Goal: Task Accomplishment & Management: Complete application form

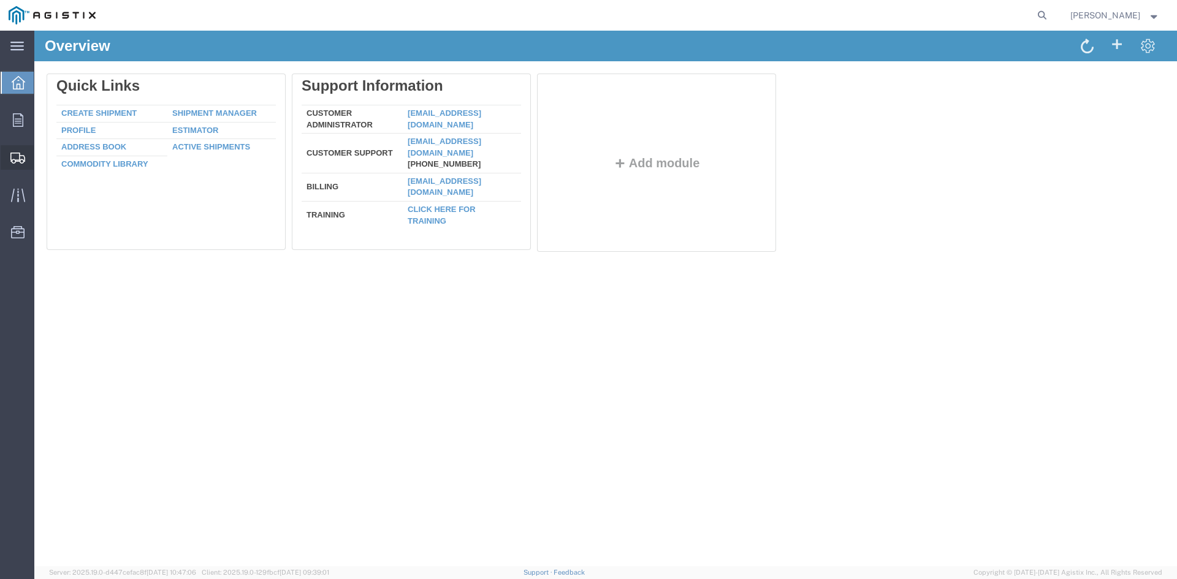
click at [0, 0] on span "Create from Template" at bounding box center [0, 0] width 0 height 0
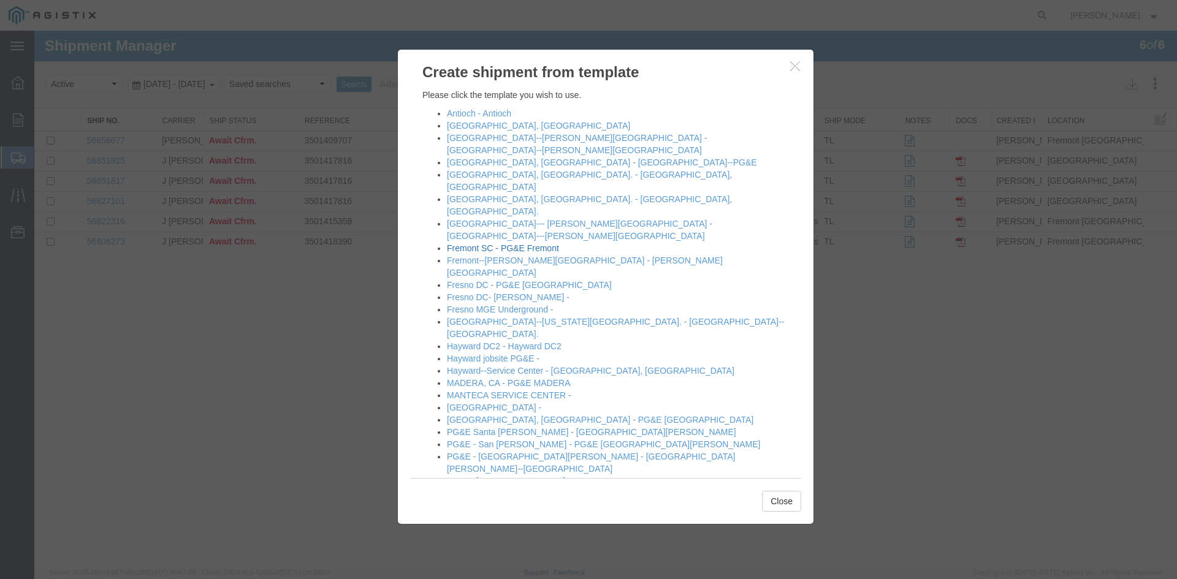
click at [489, 243] on link "Fremont SC - PG&E Fremont" at bounding box center [503, 248] width 112 height 10
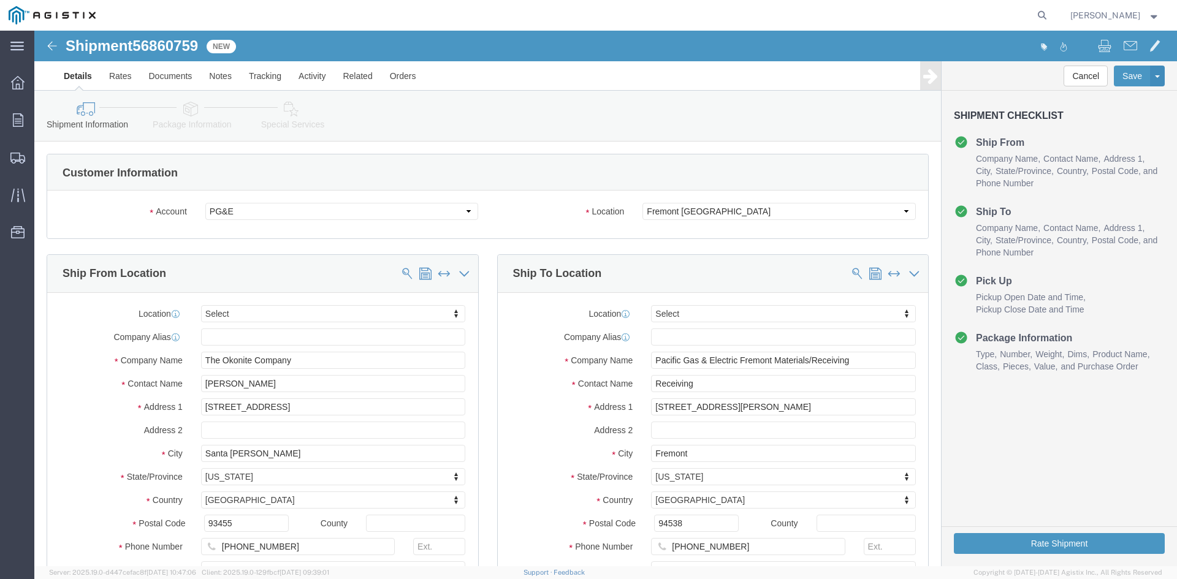
select select
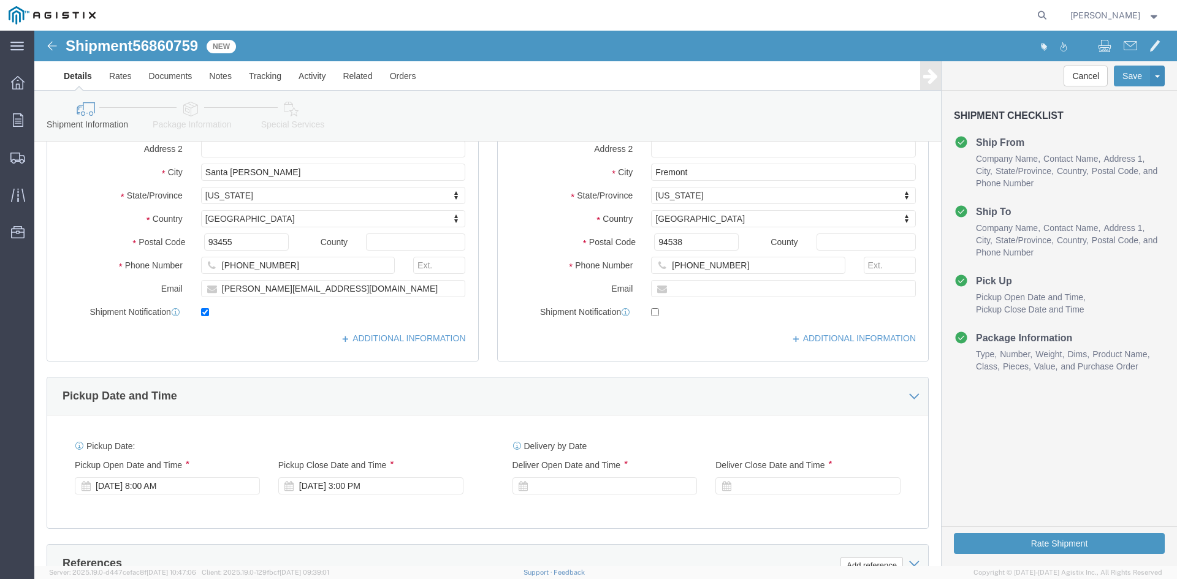
scroll to position [368, 0]
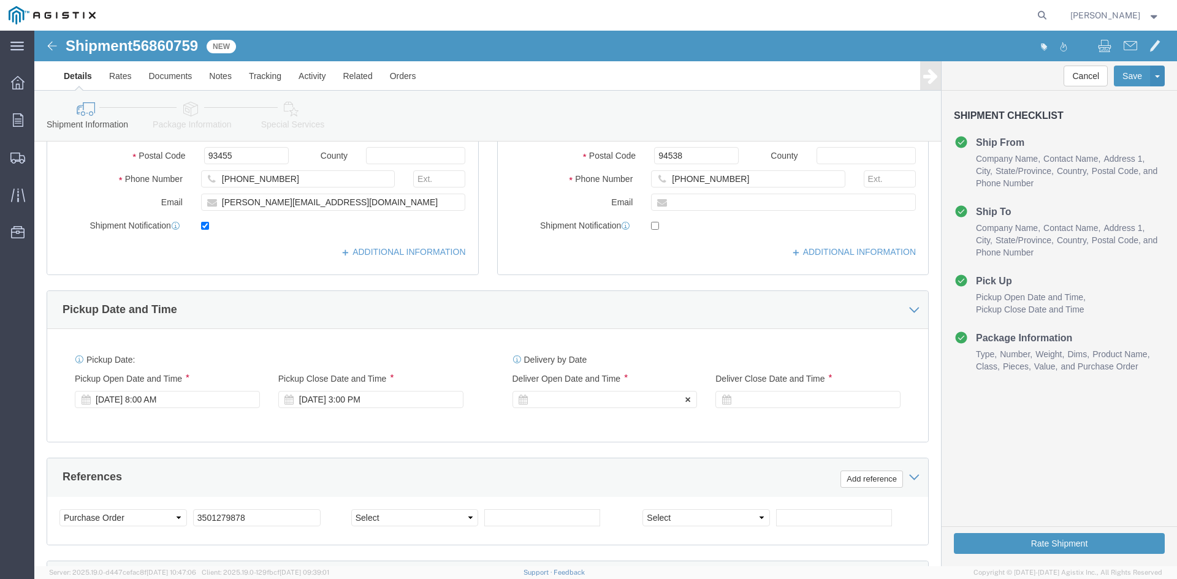
click div
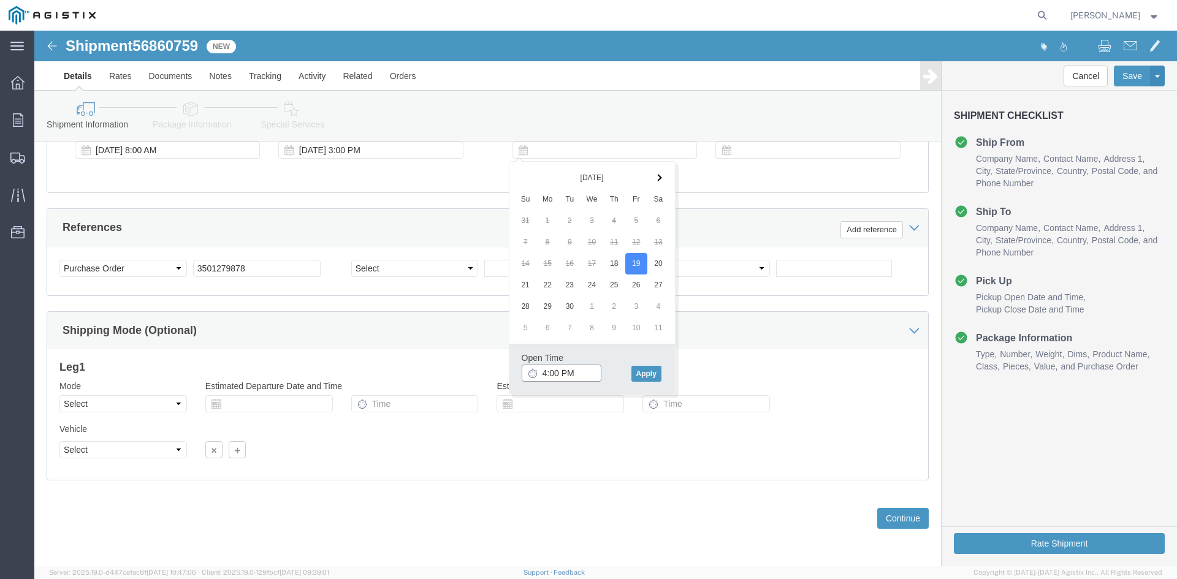
click input "4:00 PM"
type input "7:00 AM"
click button "Apply"
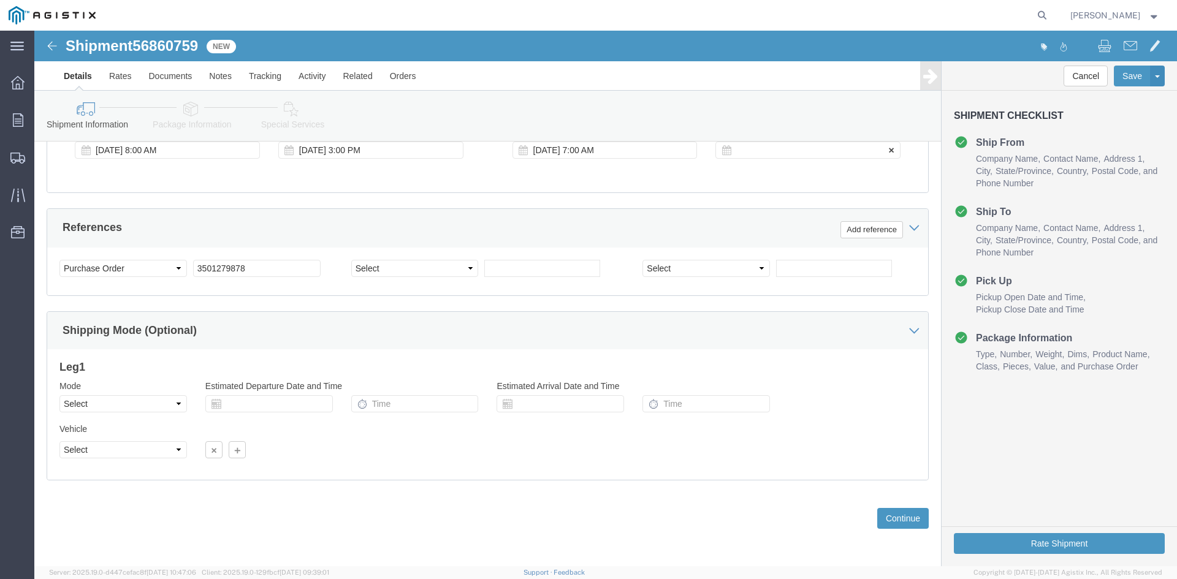
click div
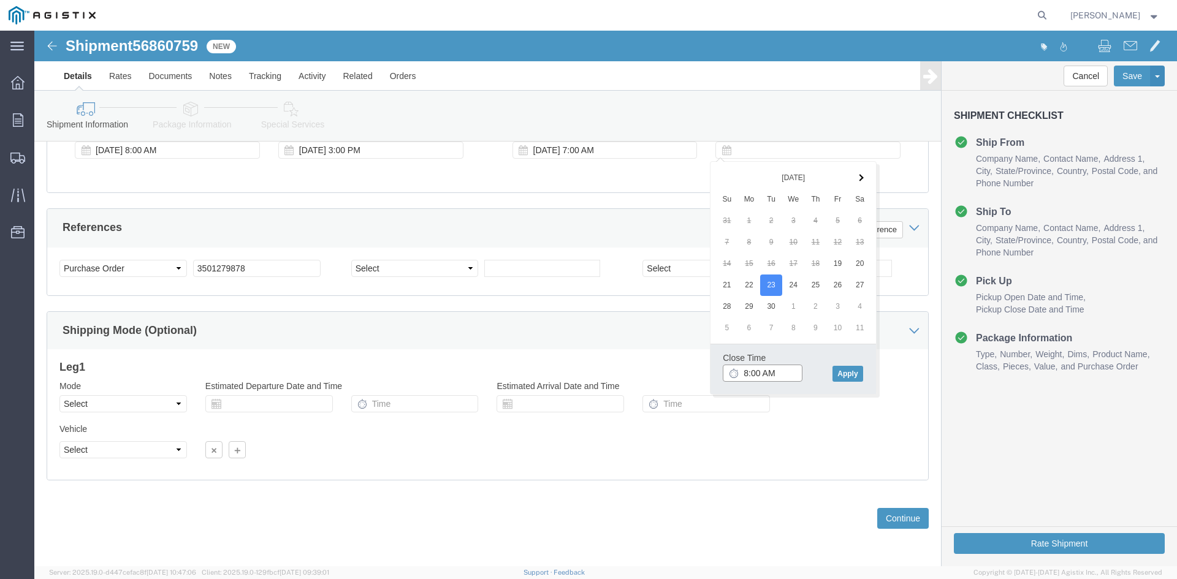
click input "8:00 AM"
type input "2:00 PM"
click button "Apply"
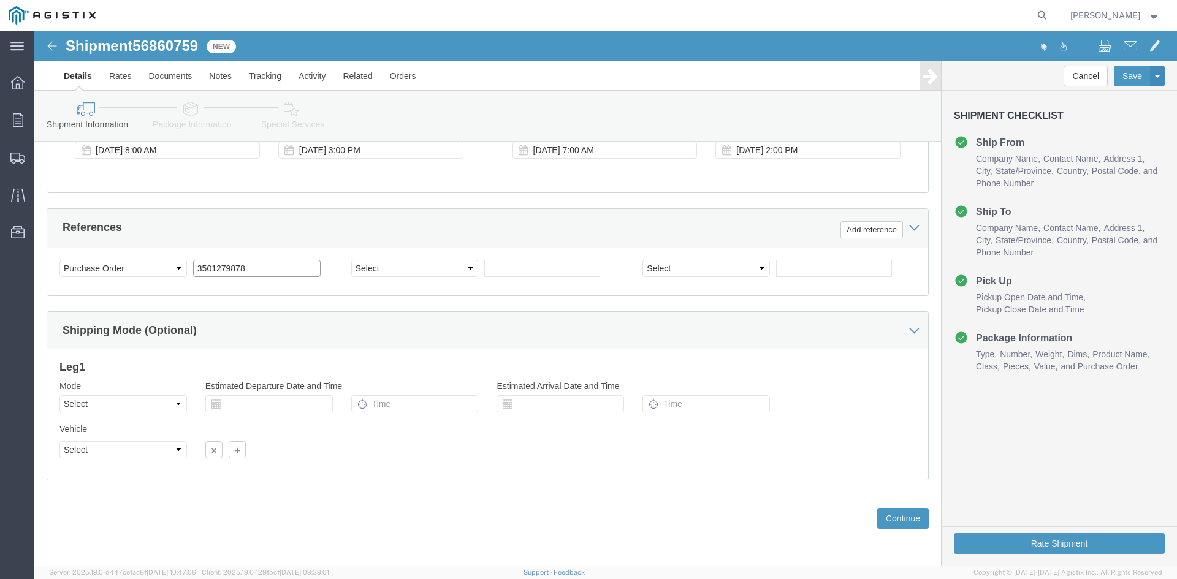
click input "3501279878"
type input "3501415358"
click select "Select Air Less than Truckload Multi-Leg Ocean Freight Rail Small Parcel Truckl…"
select select "TL"
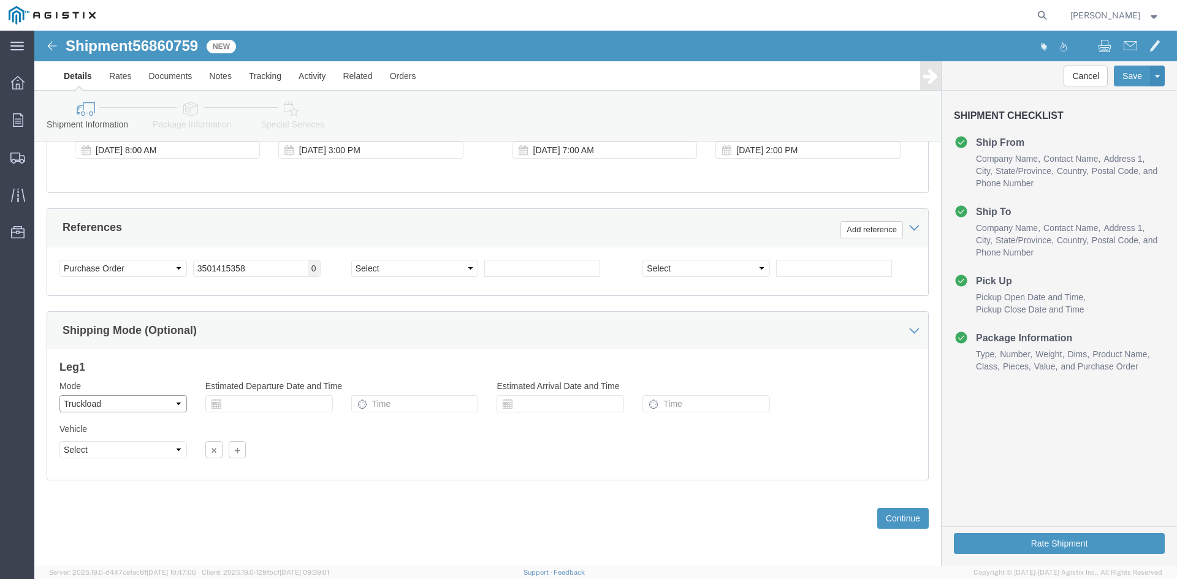
click select "Select Air Less than Truckload Multi-Leg Ocean Freight Rail Small Parcel Truckl…"
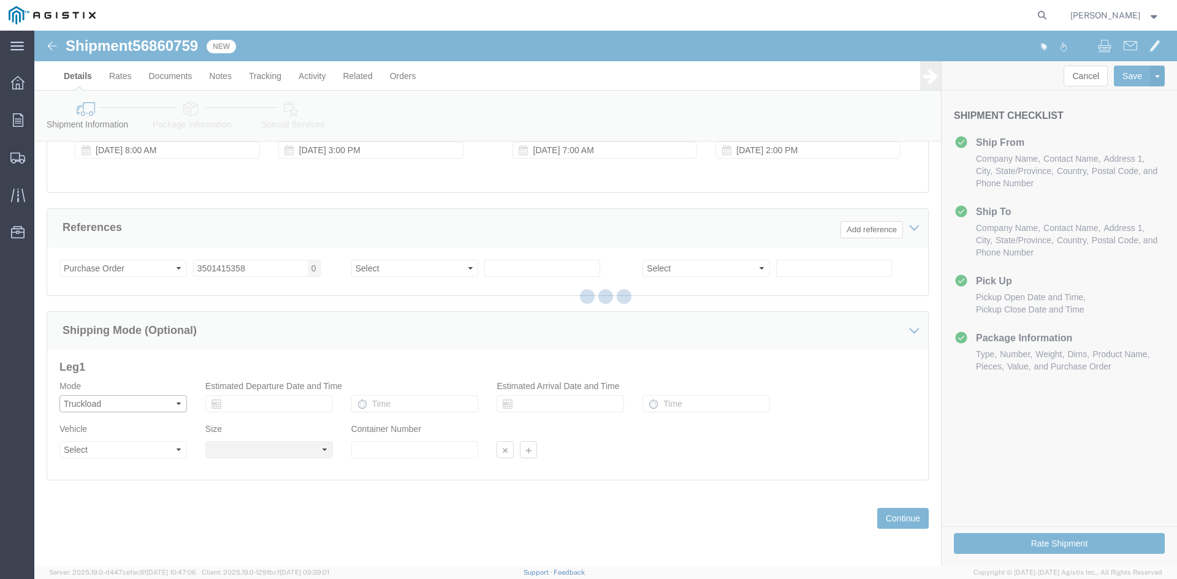
select select
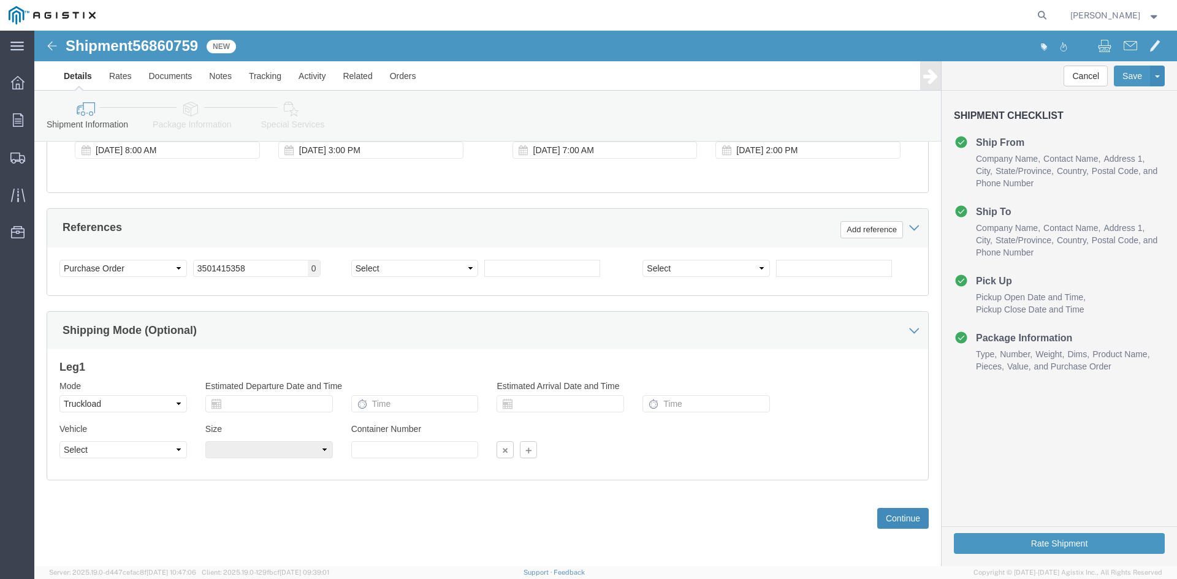
click button "Continue"
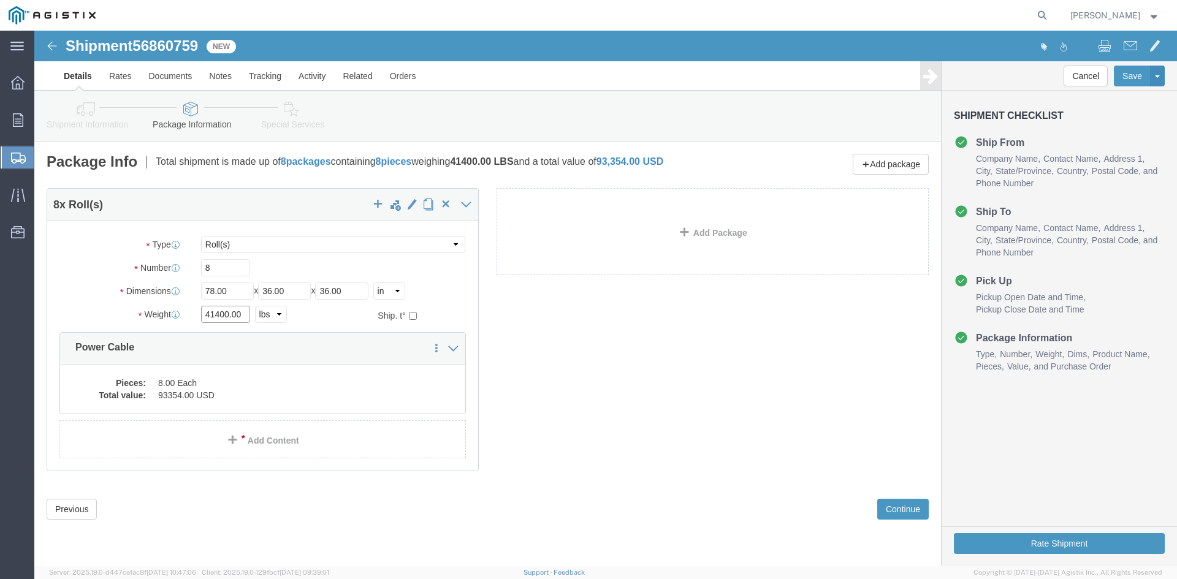
click input "41400.00"
type input "42000"
click dd "8.00 Each"
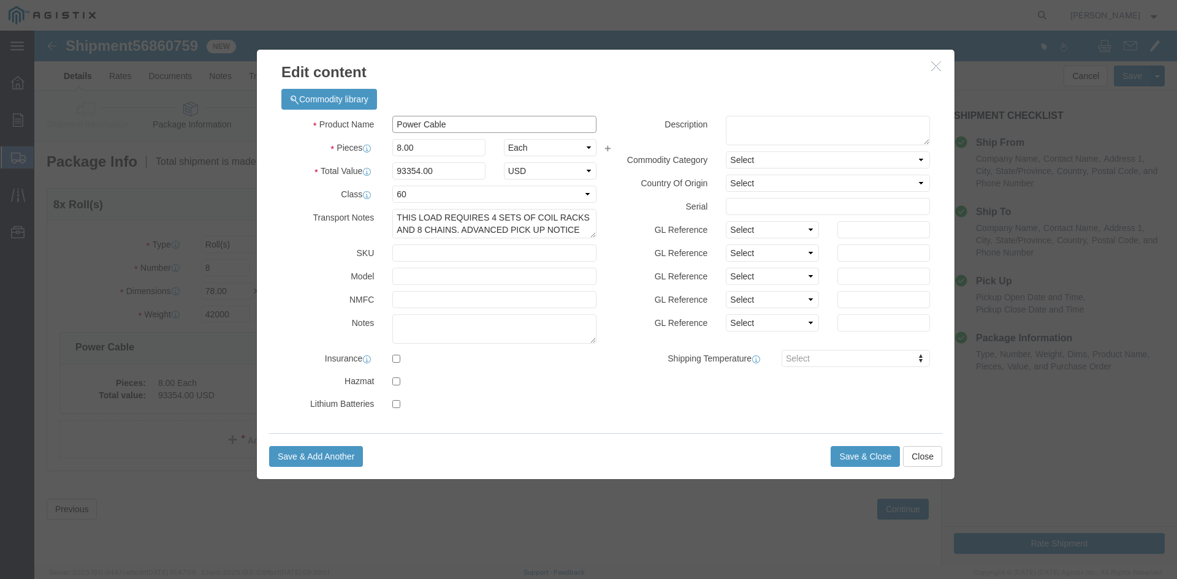
click input "Power Cable"
type input "m290044"
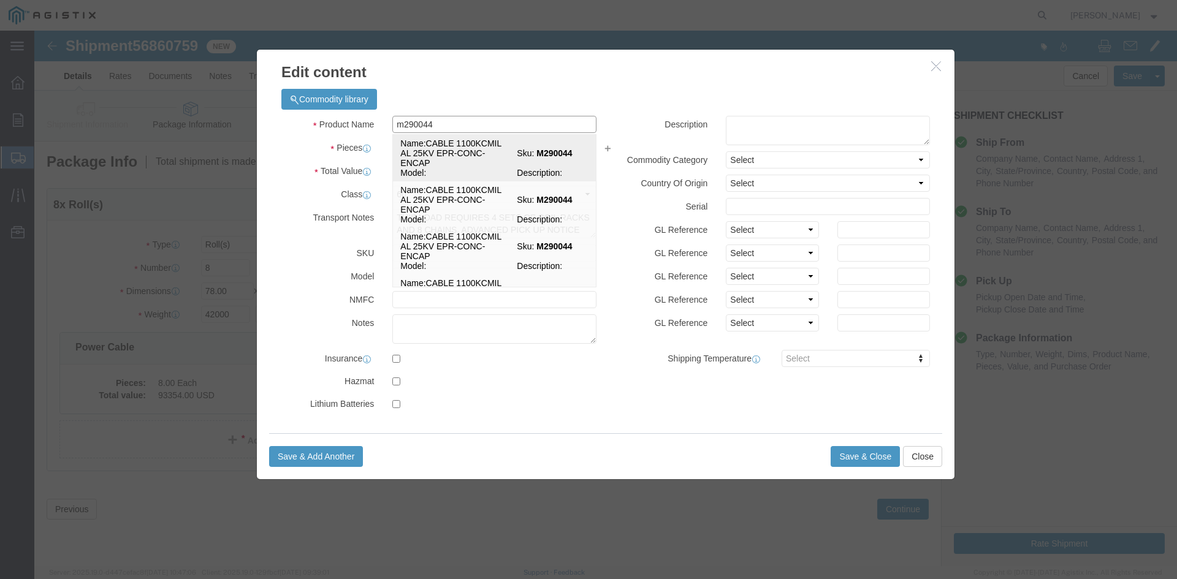
click td "Name: CABLE 1100KCMIL AL 25KV EPR-CONC-ENCAP"
select select
select select "USD"
select select
type input "CABLE 1100KCMIL AL 25KV EPR-CONC-ENCAP"
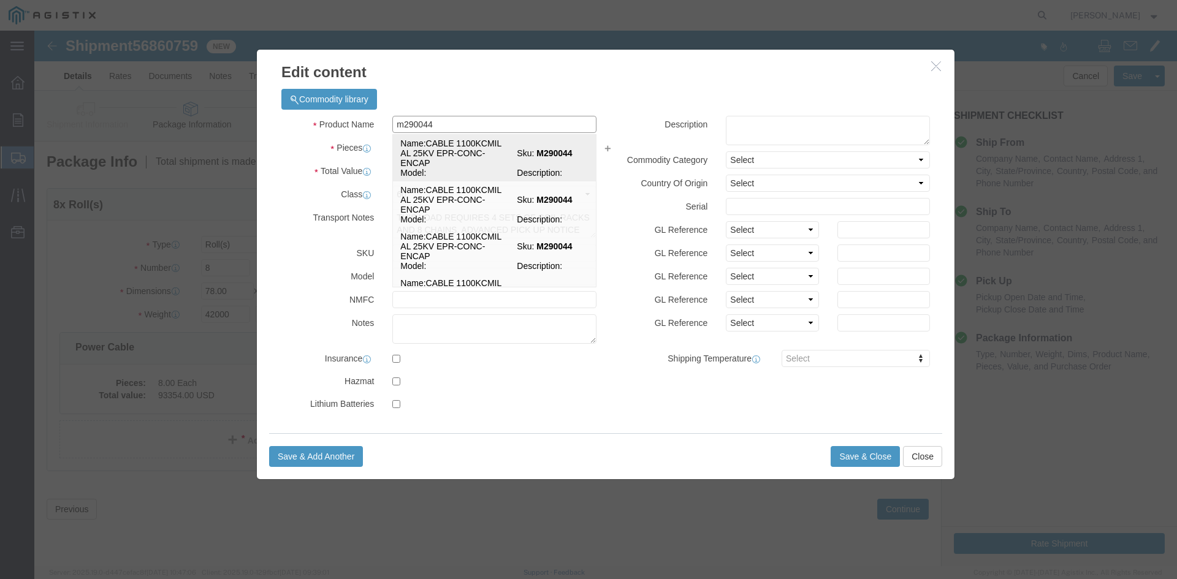
type input "M290044"
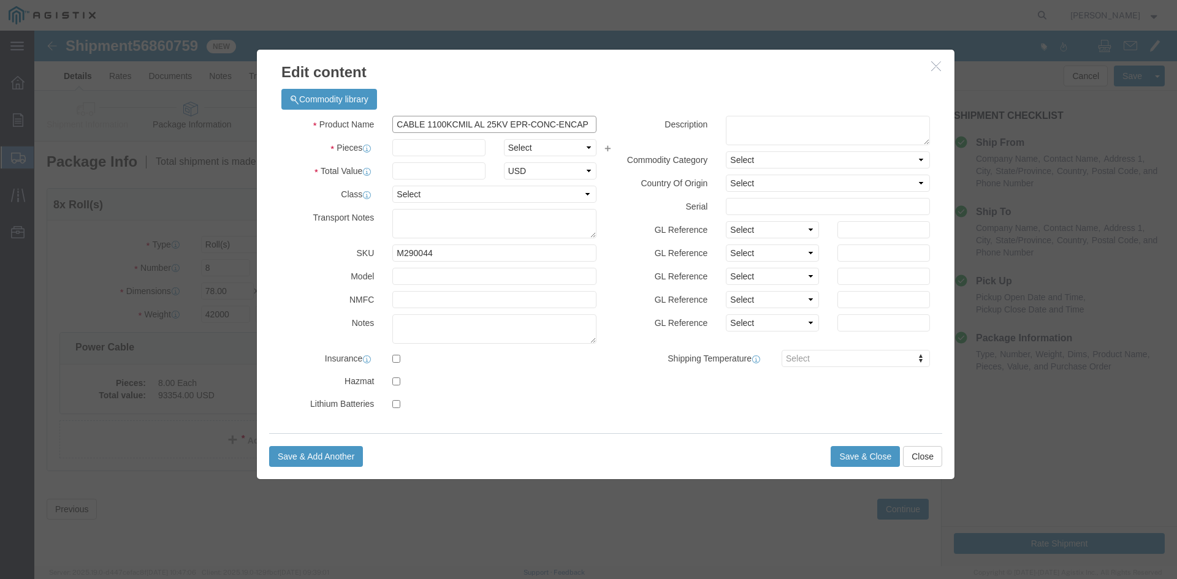
type input "CABLE 1100KCMIL AL 25KV EPR-CONC-ENCAP"
click input "text"
type input "8"
select select "EA"
click input "text"
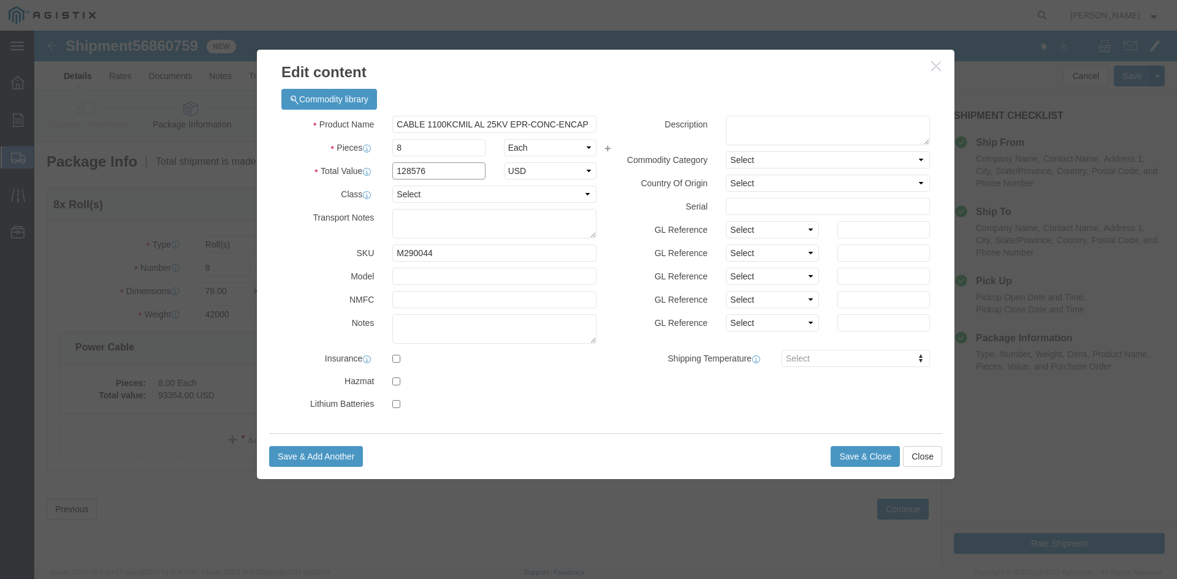
type input "128576"
select select "60"
type textarea "t"
drag, startPoint x: 475, startPoint y: 198, endPoint x: 364, endPoint y: 185, distance: 112.3
click textarea "THIS LOAD REQUIRES 4 SETS OF COIL RACKS AND 8 CHAINS. ADVANCED PICK UP NOTICE R…"
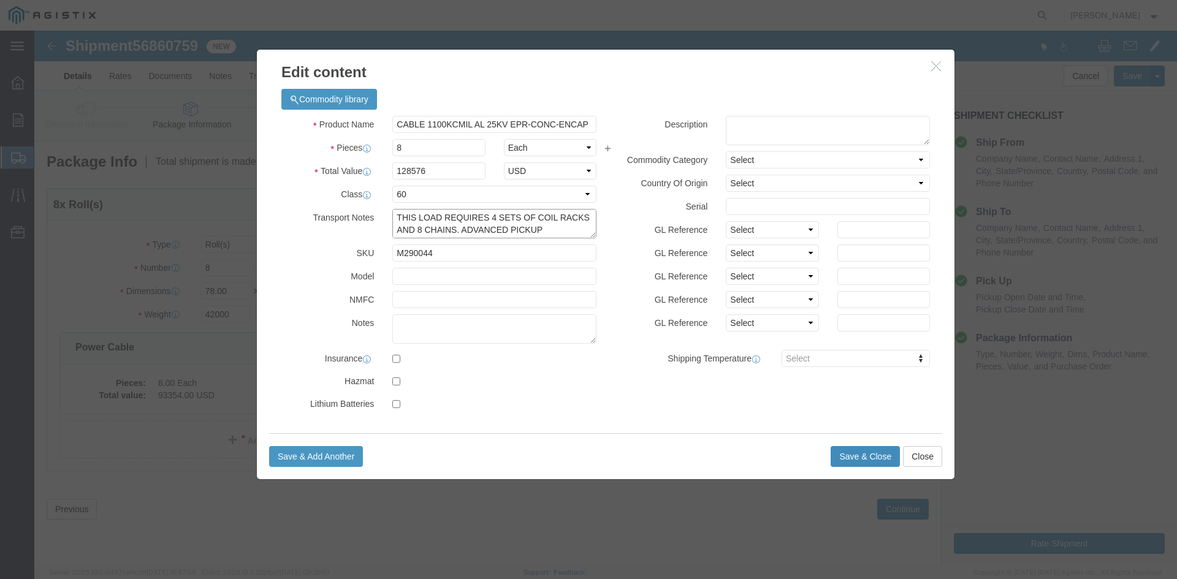
type textarea "THIS LOAD REQUIRES 4 SETS OF COIL RACKS AND 8 CHAINS. ADVANCED PICKUP NOTIFICAT…"
click button "Save & Close"
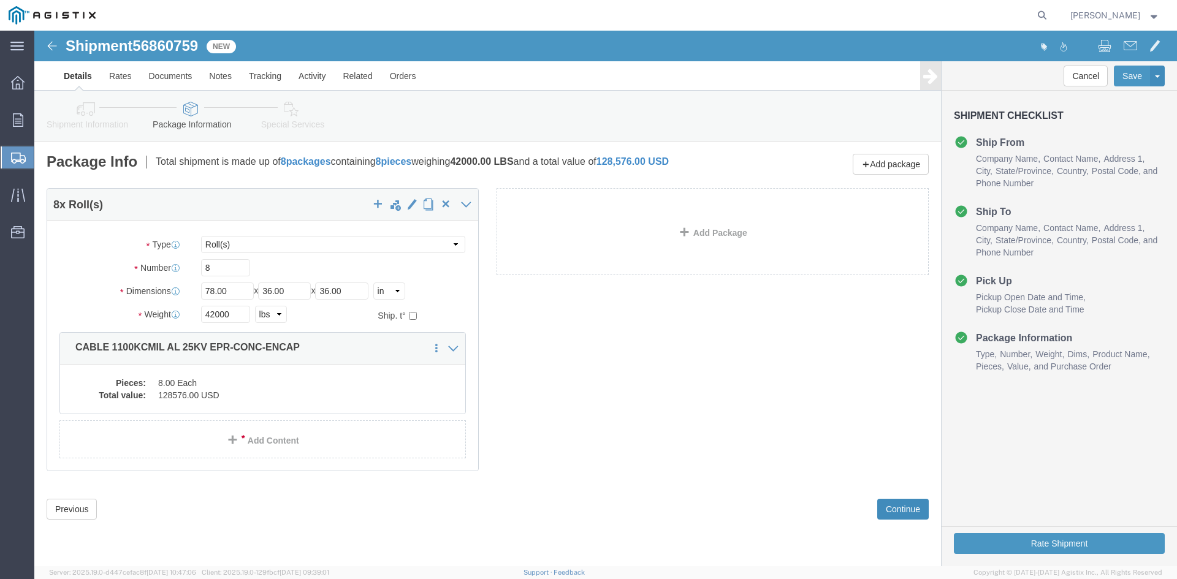
click button "Continue"
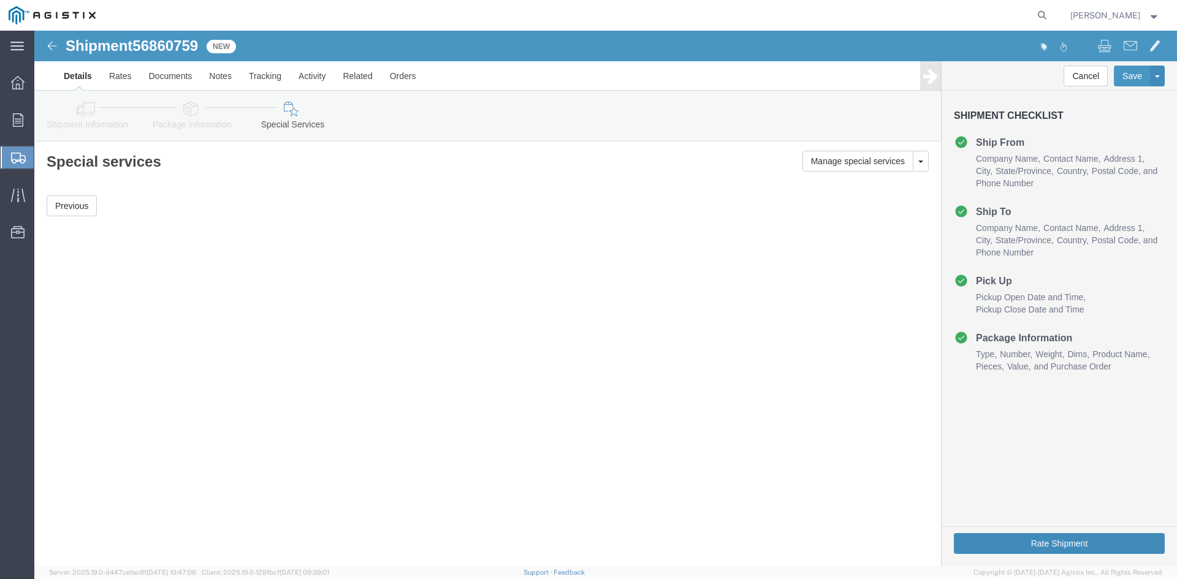
click button "Rate Shipment"
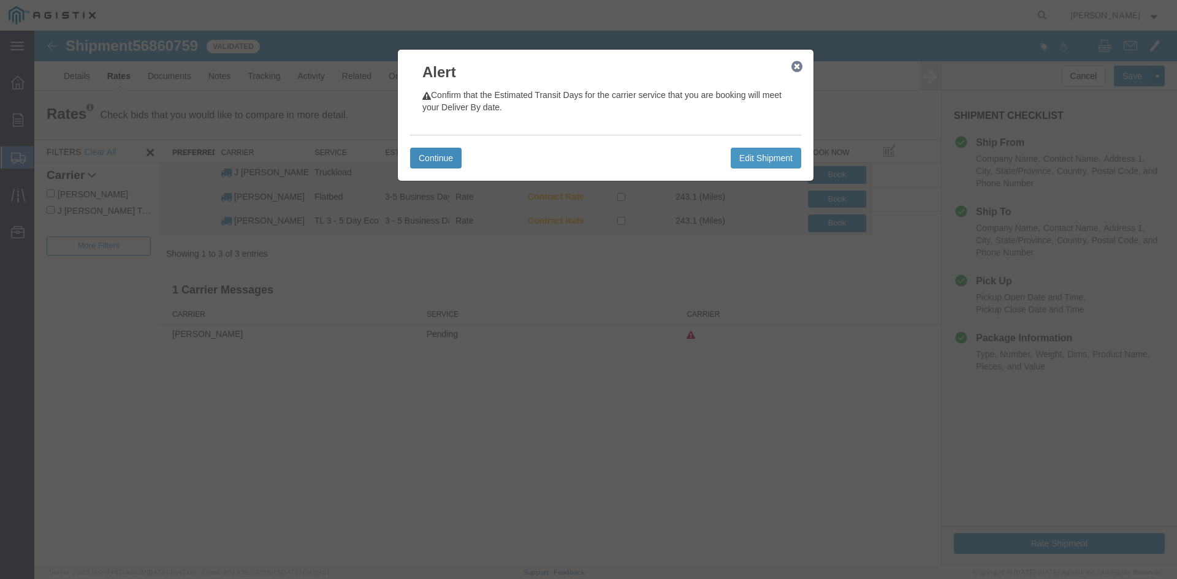
click at [440, 158] on button "Continue" at bounding box center [436, 158] width 52 height 21
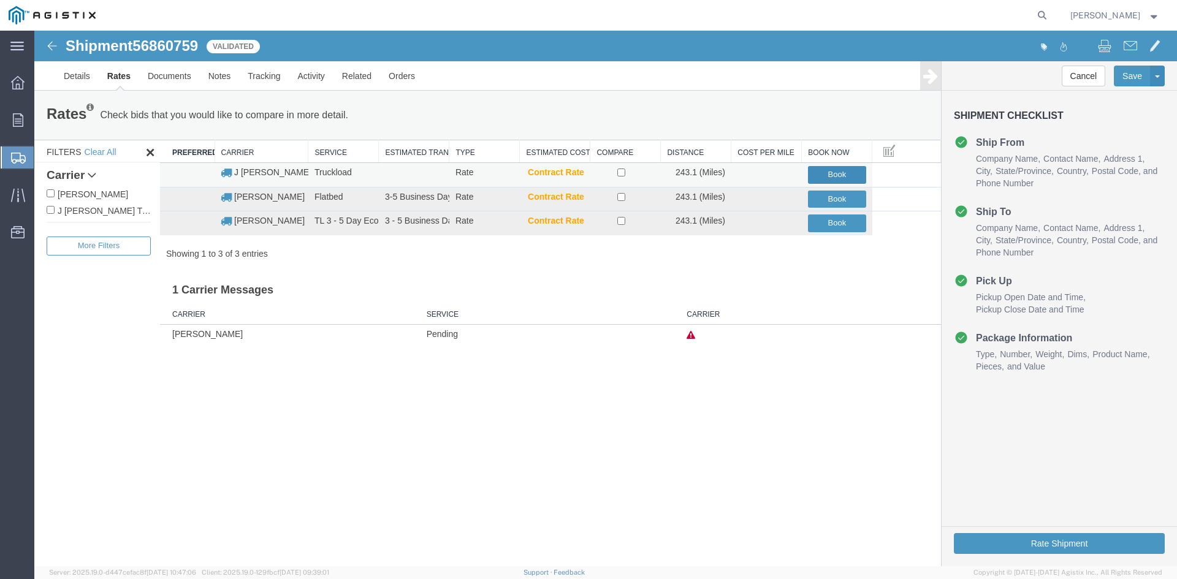
click at [824, 174] on button "Book" at bounding box center [837, 175] width 58 height 18
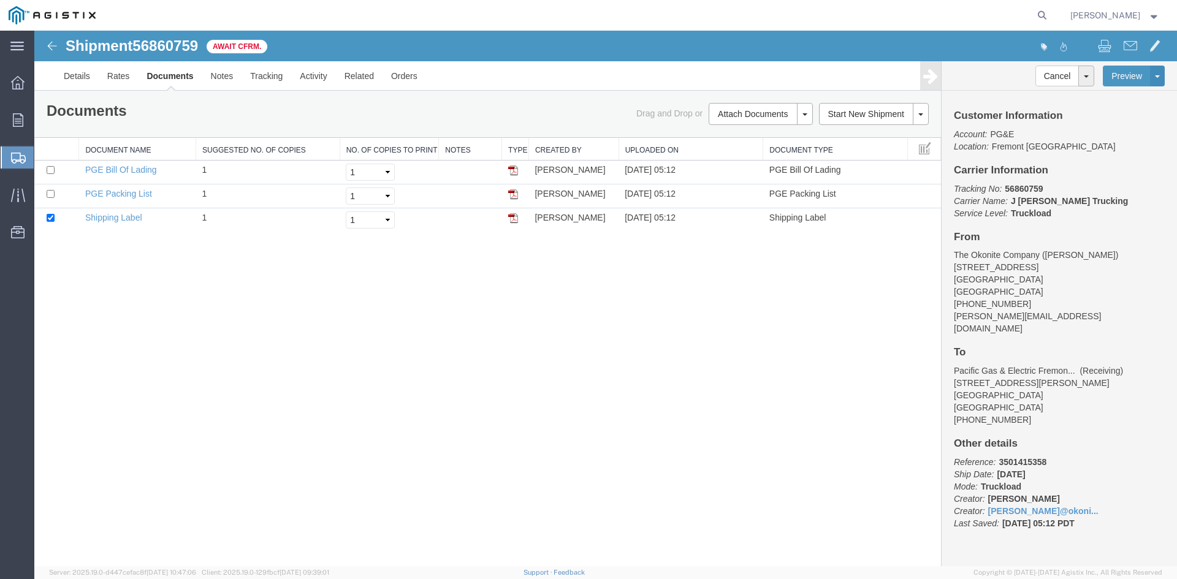
click at [0, 0] on span "Shipment Manager" at bounding box center [0, 0] width 0 height 0
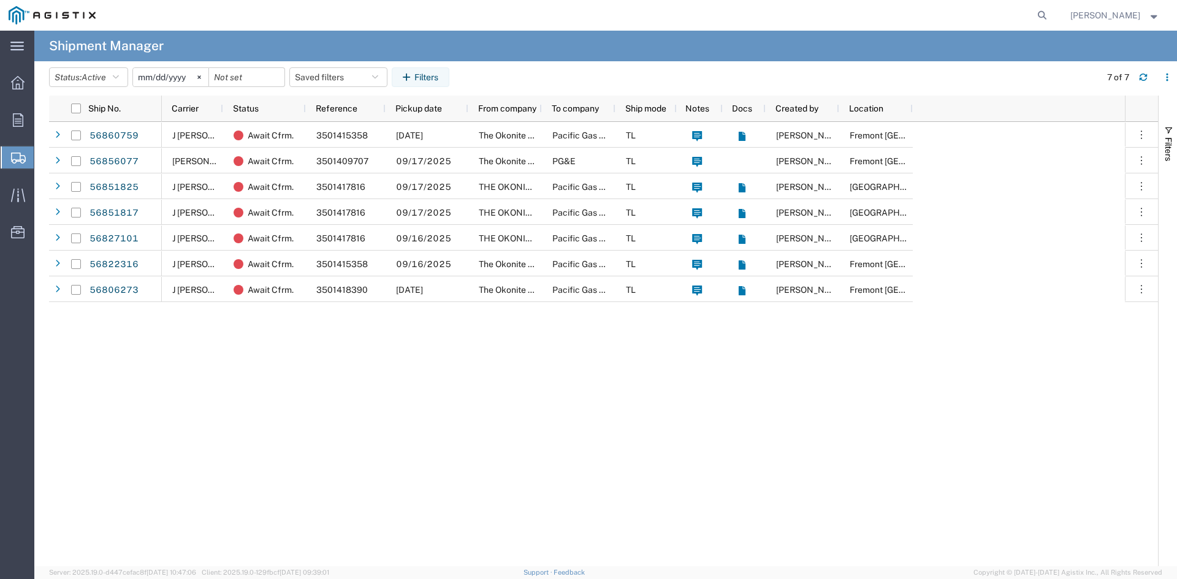
click at [0, 0] on span "Create from Template" at bounding box center [0, 0] width 0 height 0
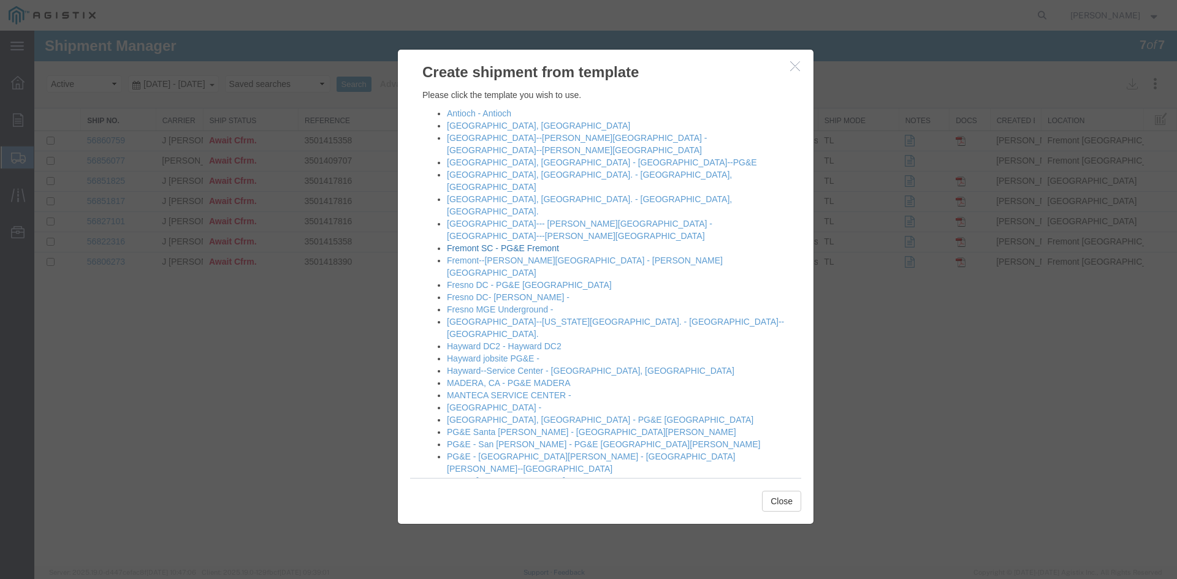
click at [477, 243] on link "Fremont SC - PG&E Fremont" at bounding box center [503, 248] width 112 height 10
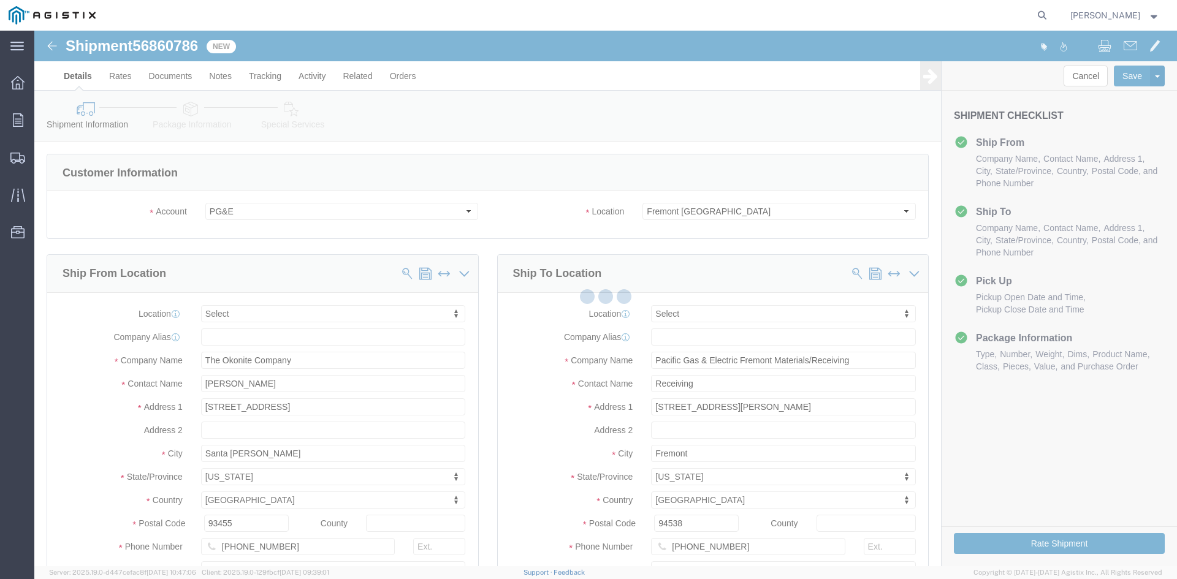
select select
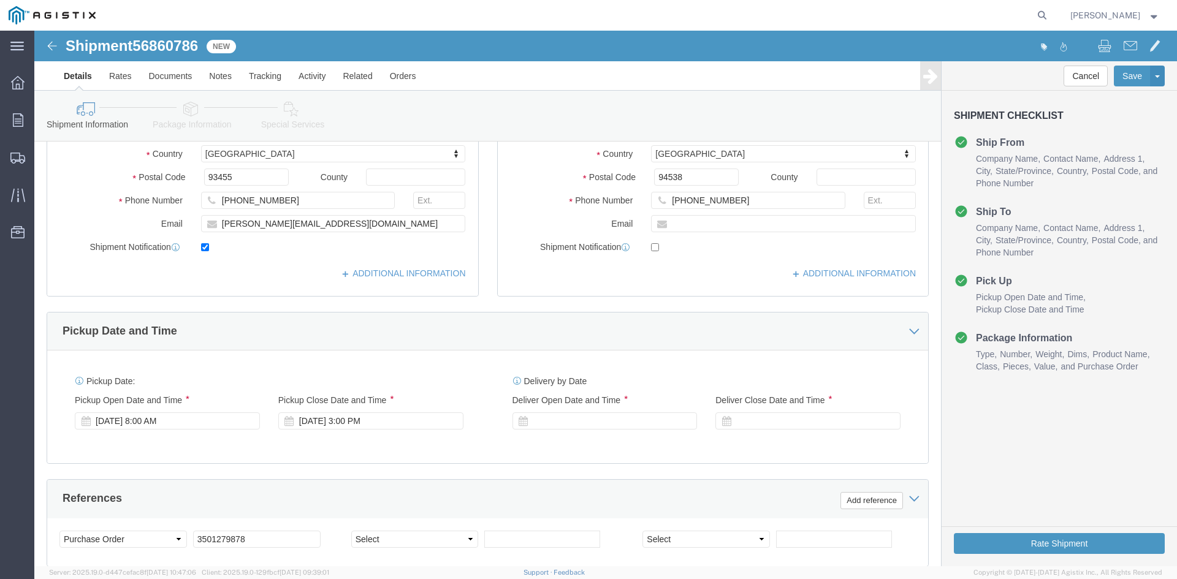
scroll to position [368, 0]
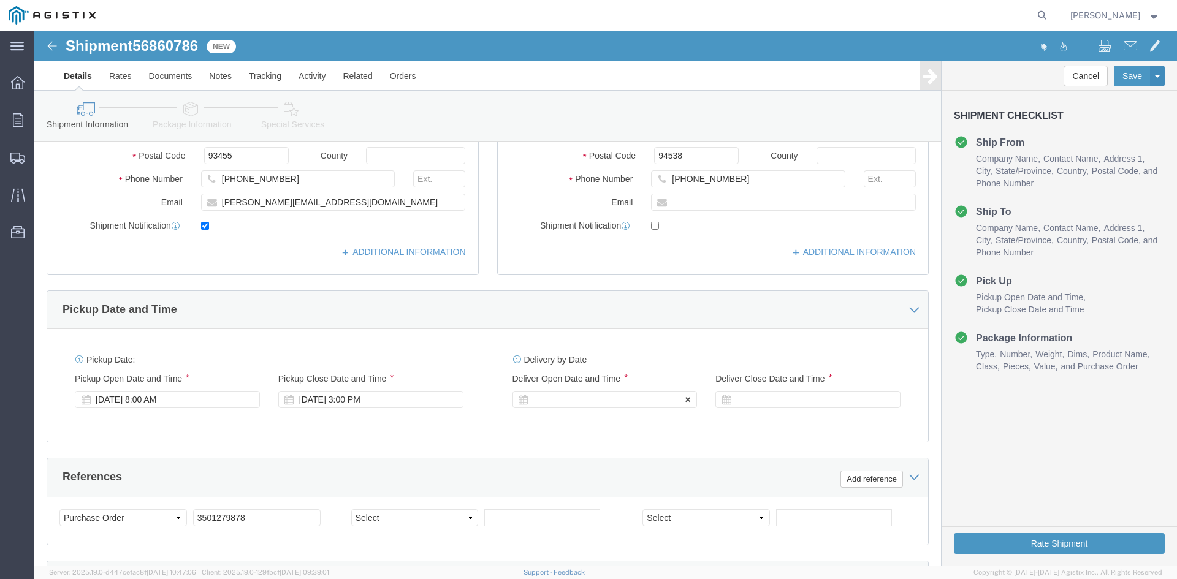
click div
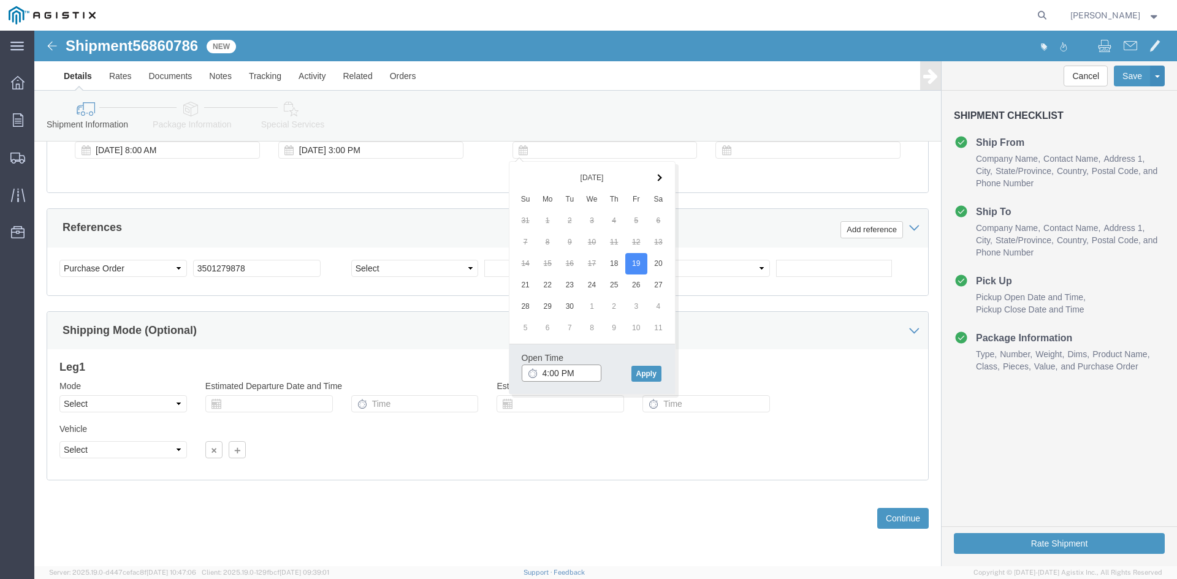
click input "4:00 PM"
type input "7:00 AM"
click button "Apply"
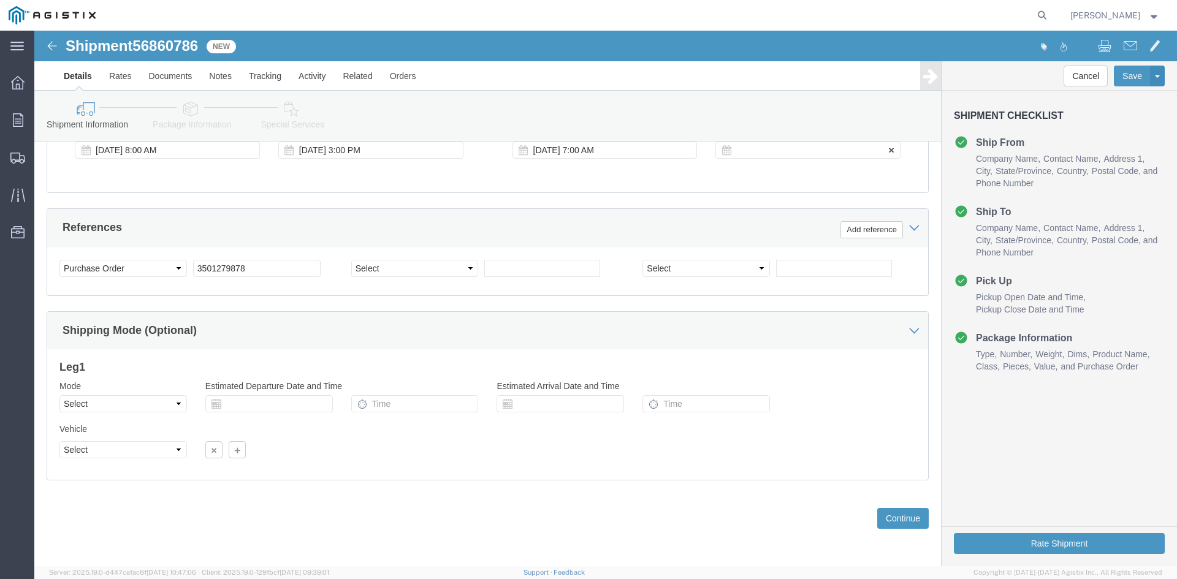
click div
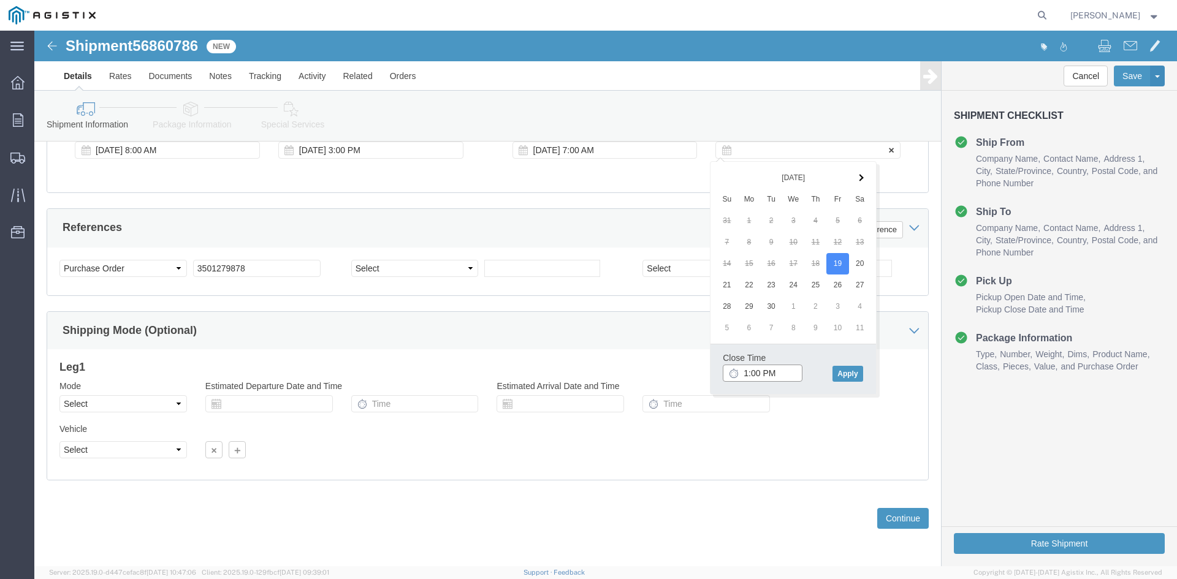
type input "2:00 PM"
click button "Apply"
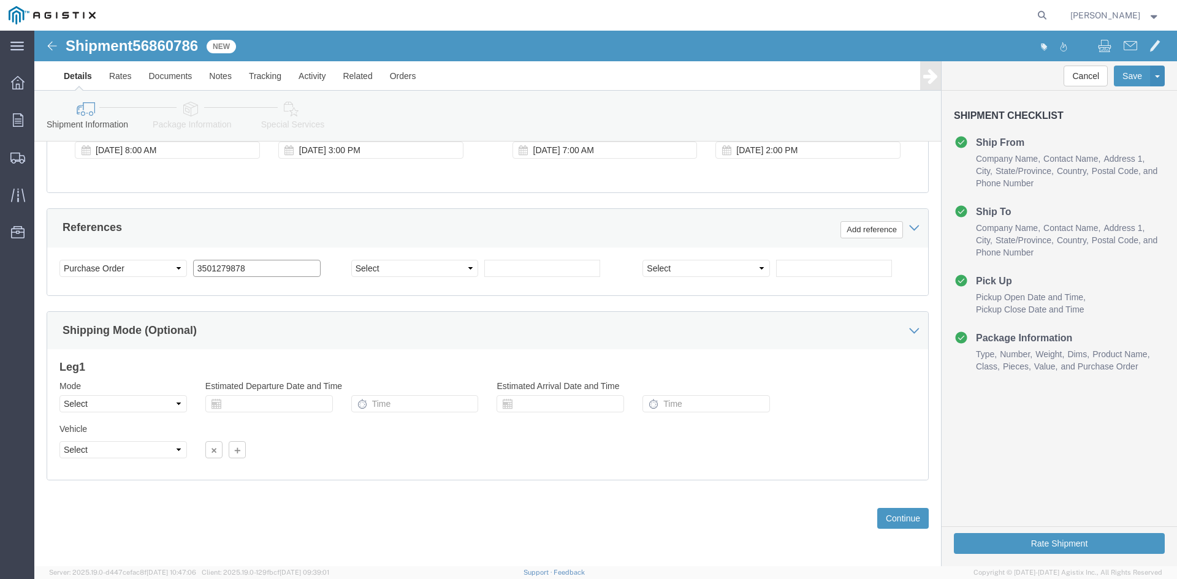
click input "3501279878"
type input "3501415358"
click select "Select Air Less than Truckload Multi-Leg Ocean Freight Rail Small Parcel Truckl…"
select select "TL"
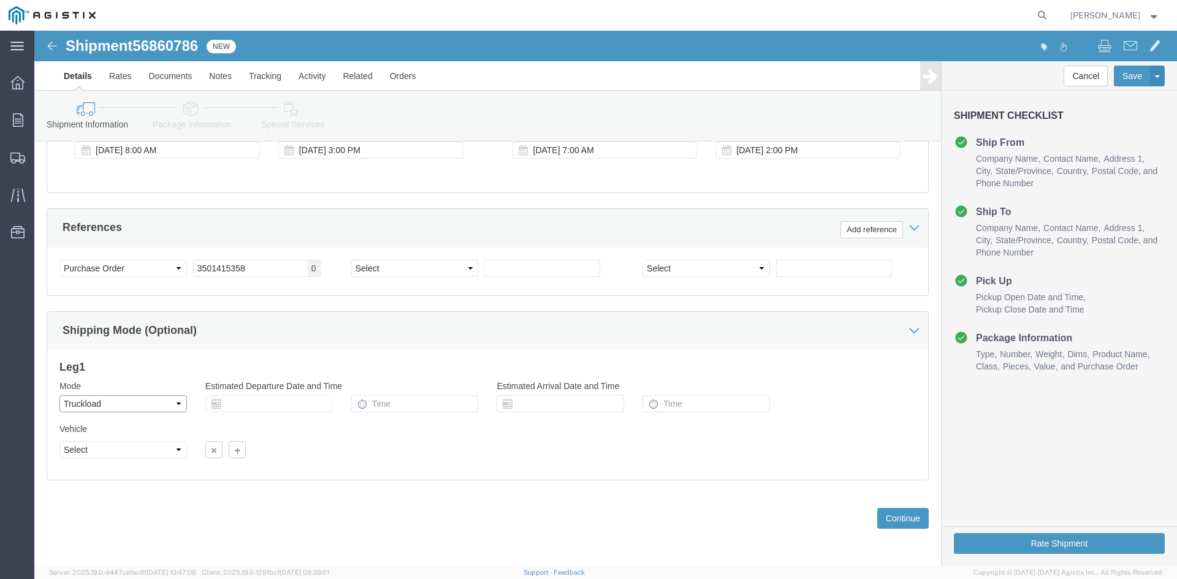
click select "Select Air Less than Truckload Multi-Leg Ocean Freight Rail Small Parcel Truckl…"
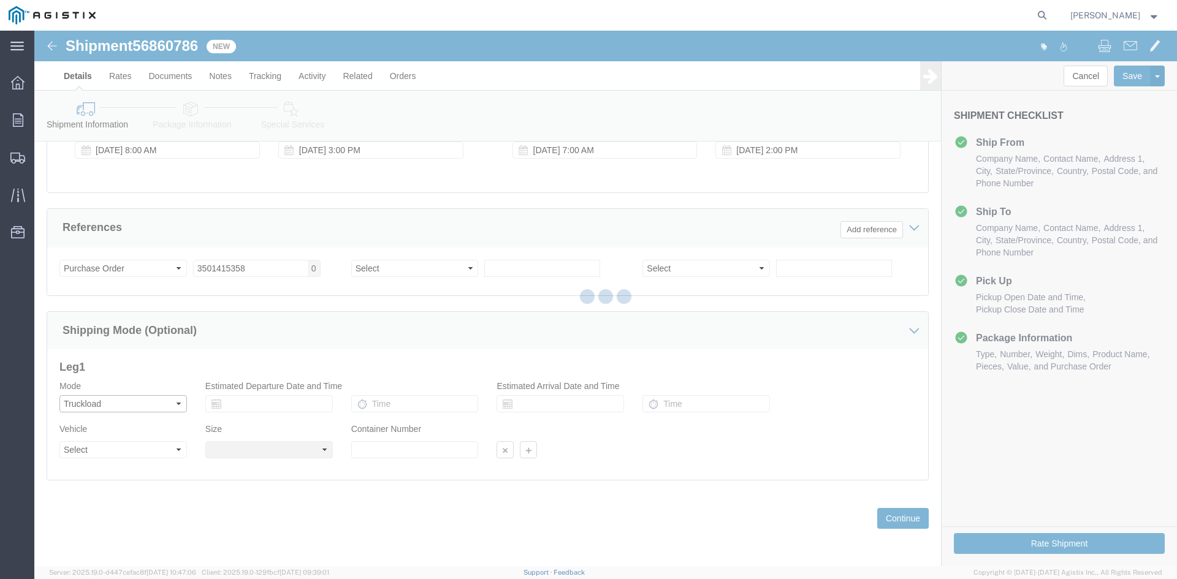
select select
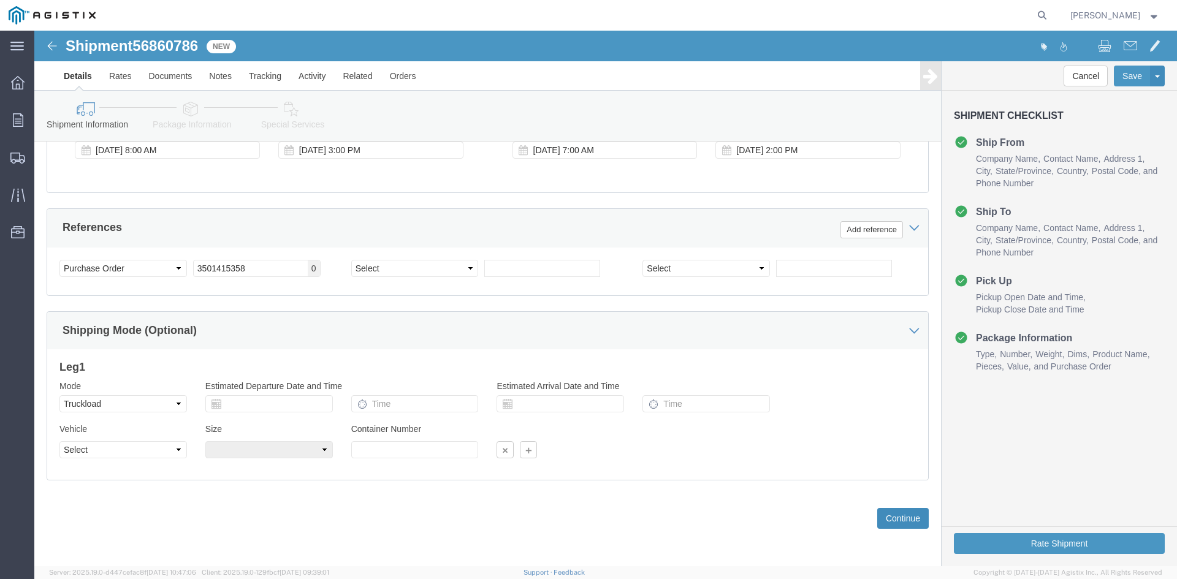
click button "Continue"
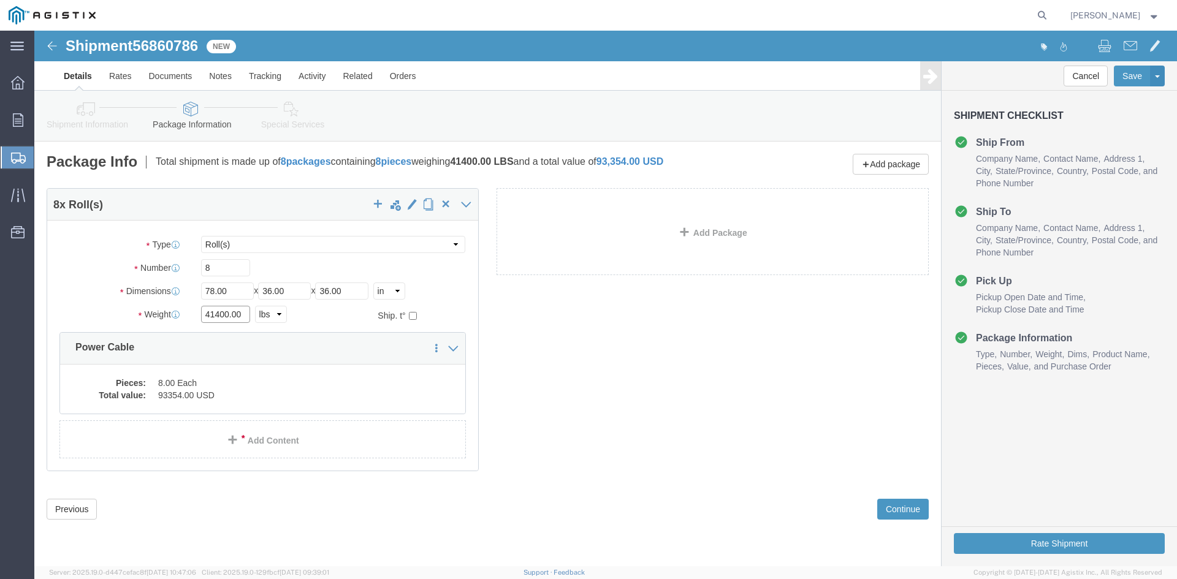
click input "41400.00"
type input "41950"
click dd "93354.00 USD"
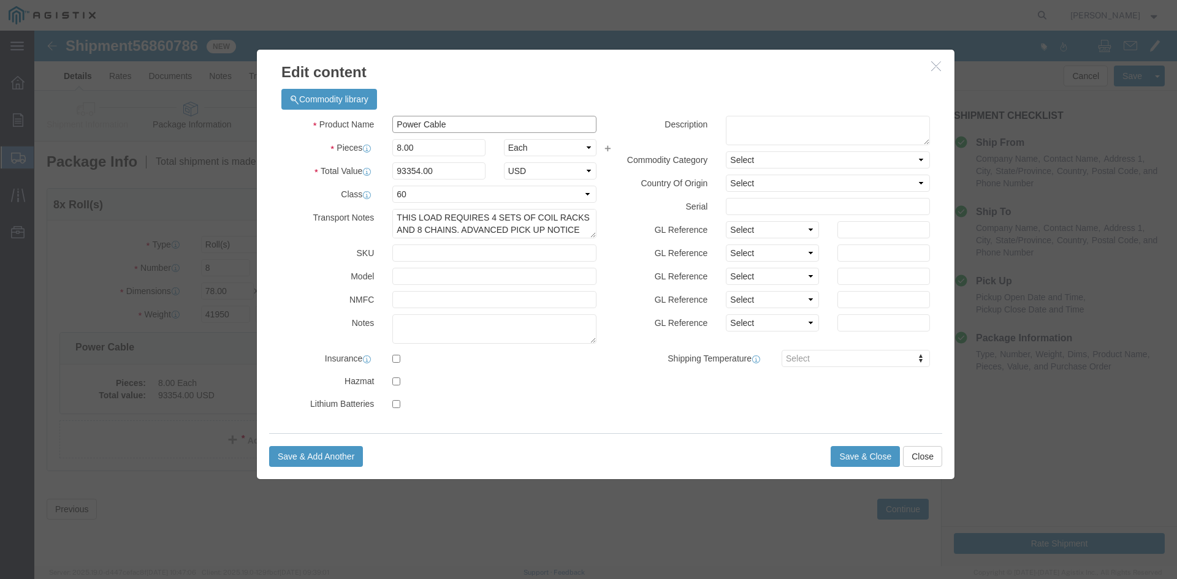
click input "Power Cable"
type input "M290044"
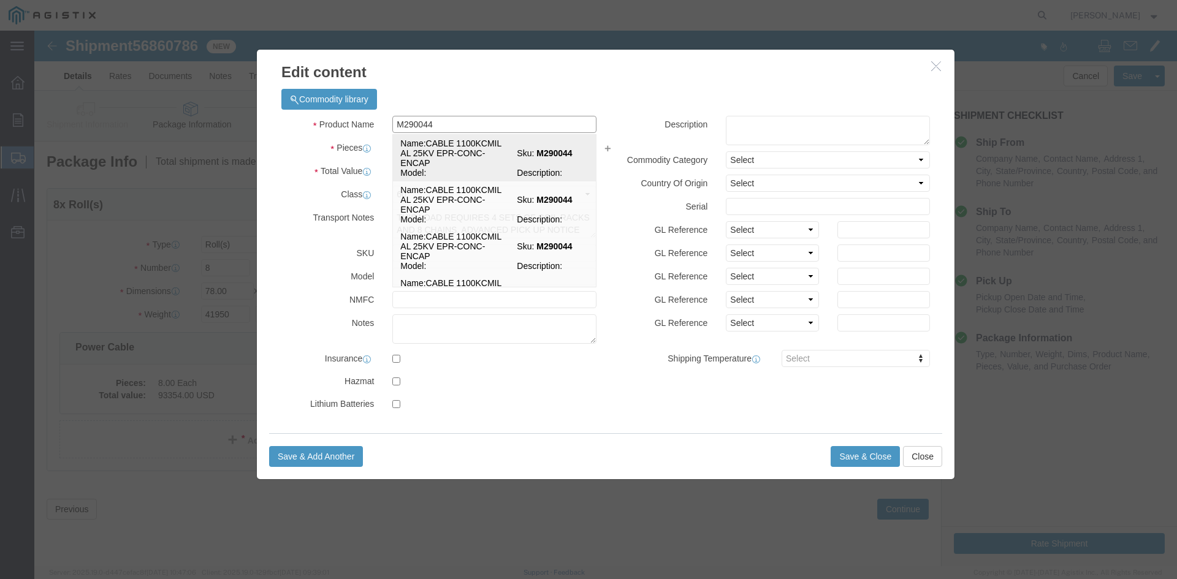
click td "Name: CABLE 1100KCMIL AL 25KV EPR-CONC-ENCAP"
select select
select select "USD"
select select
type input "CABLE 1100KCMIL AL 25KV EPR-CONC-ENCAP"
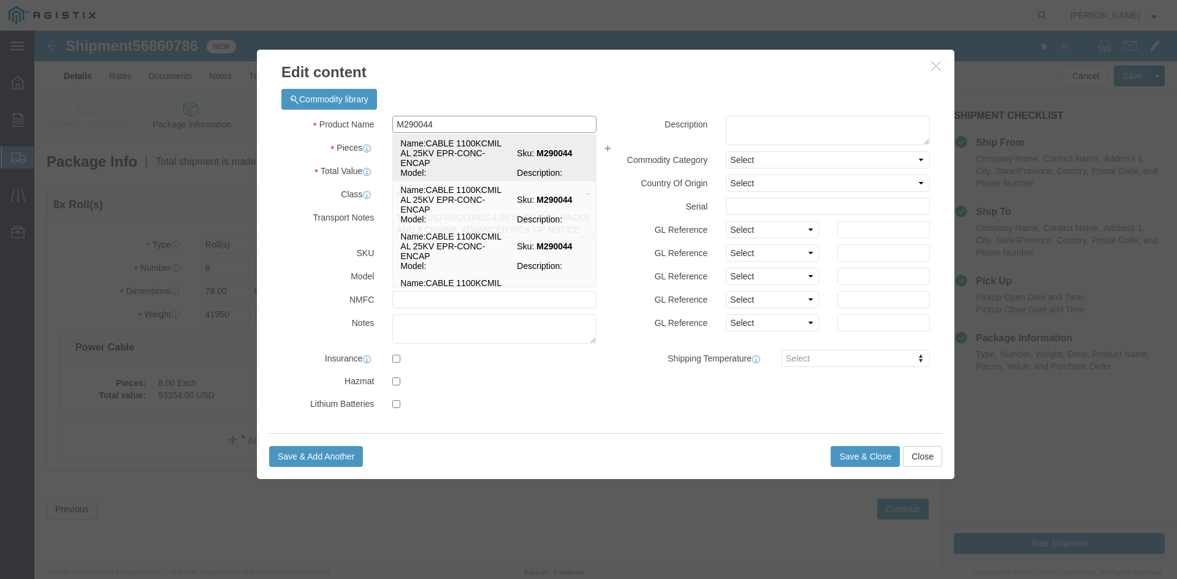
type input "M290044"
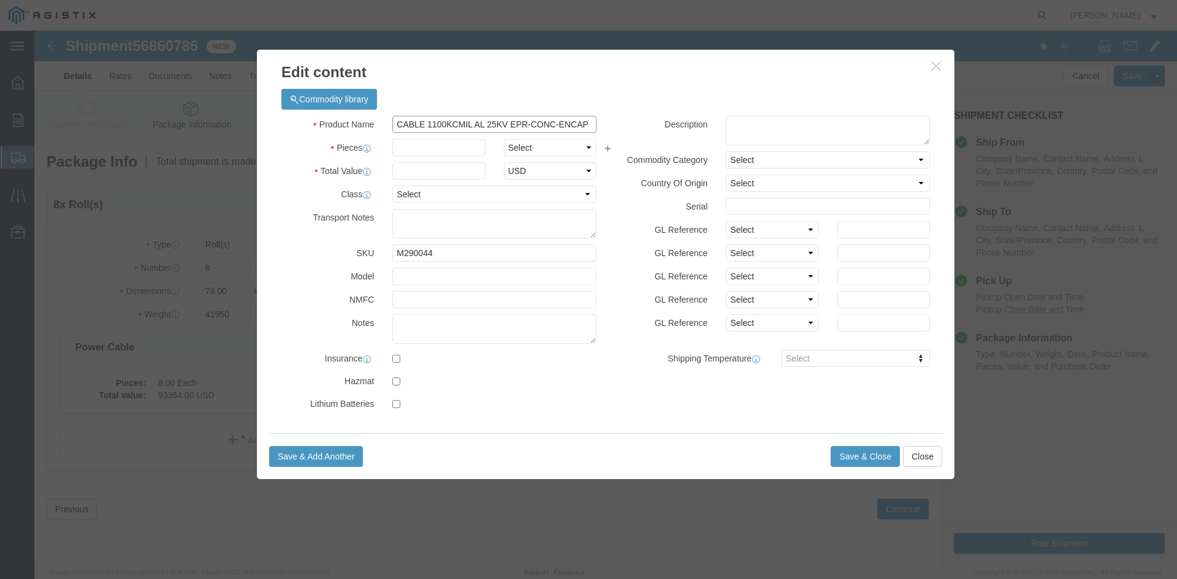
type input "CABLE 1100KCMIL AL 25KV EPR-CONC-ENCAP"
click input "text"
type input "8"
select select "EA"
type input "127631"
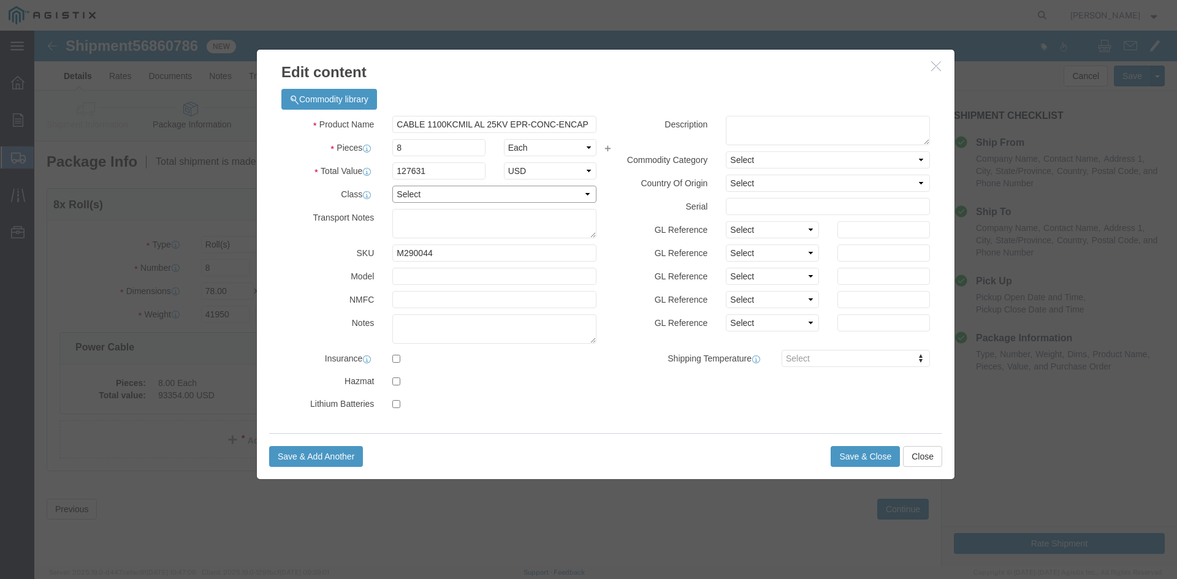
select select "60"
paste textarea "THIS LOAD REQUIRES 4 SETS OF COIL RACKS AND 8 CHAINS. ADVANCED PICKUP NOTIFICAT…"
type textarea "THIS LOAD REQUIRES 4 SETS OF COIL RACKS AND 8 CHAINS. ADVANCED PICKUP NOTIFICAT…"
click button "Save & Close"
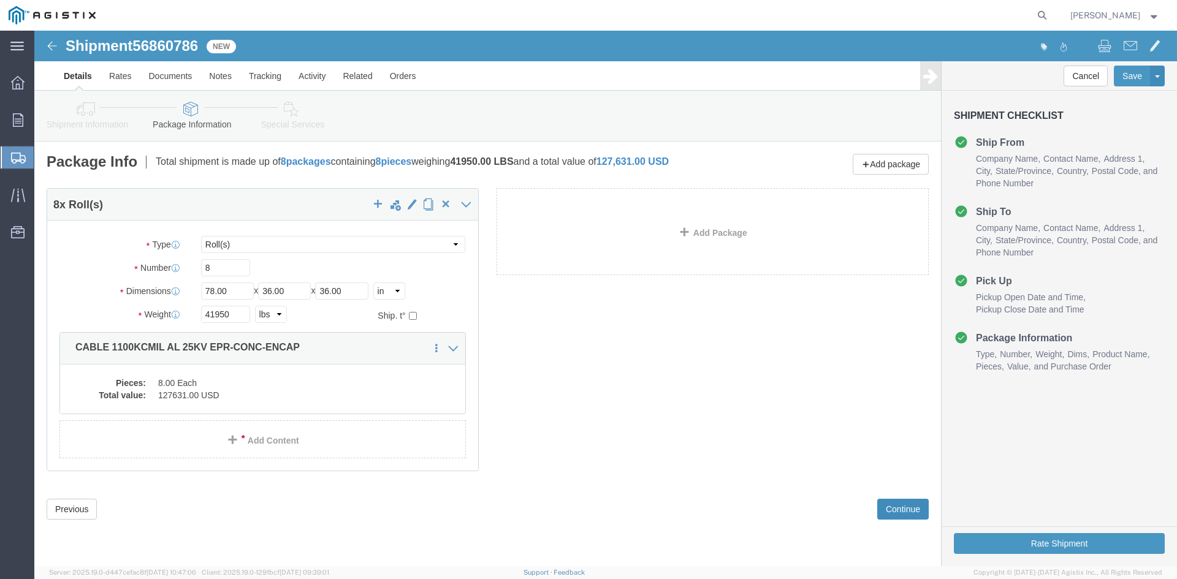
click button "Continue"
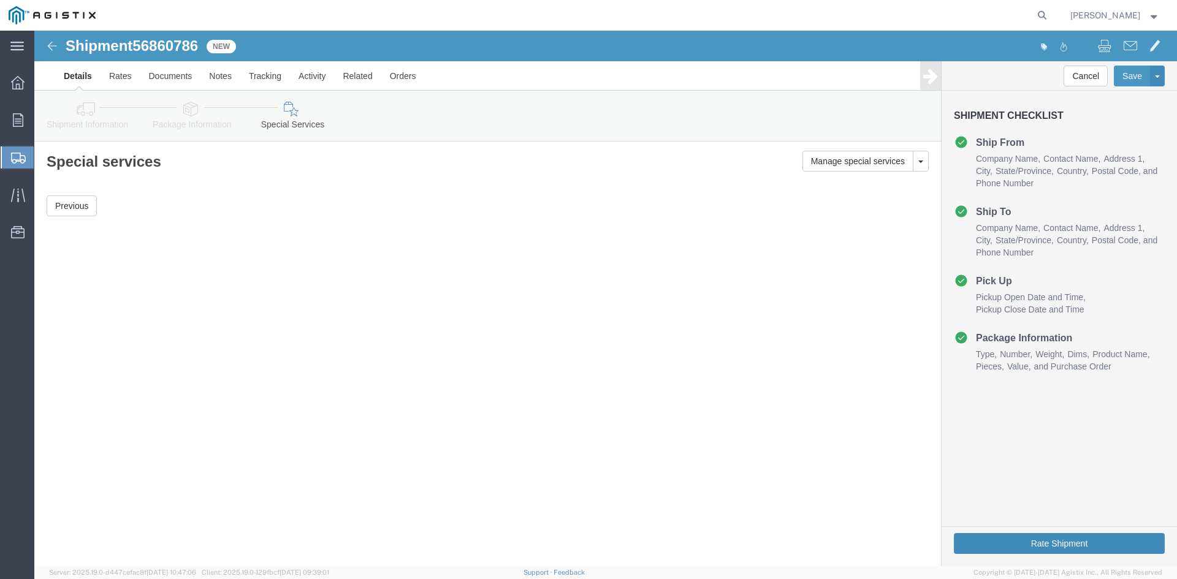
click button "Rate Shipment"
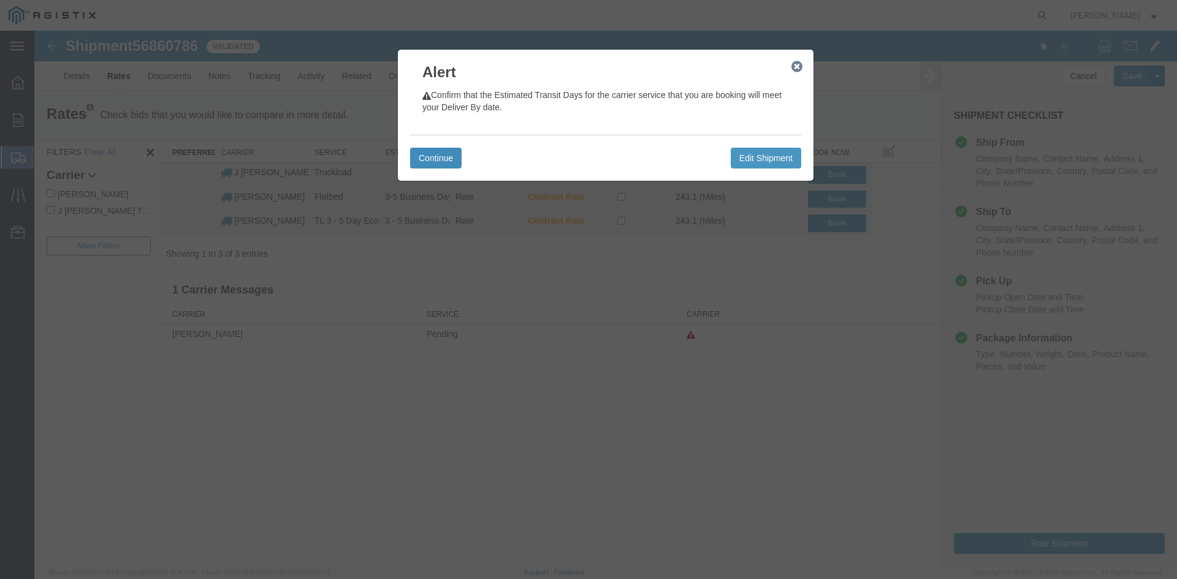
click at [442, 159] on button "Continue" at bounding box center [436, 158] width 52 height 21
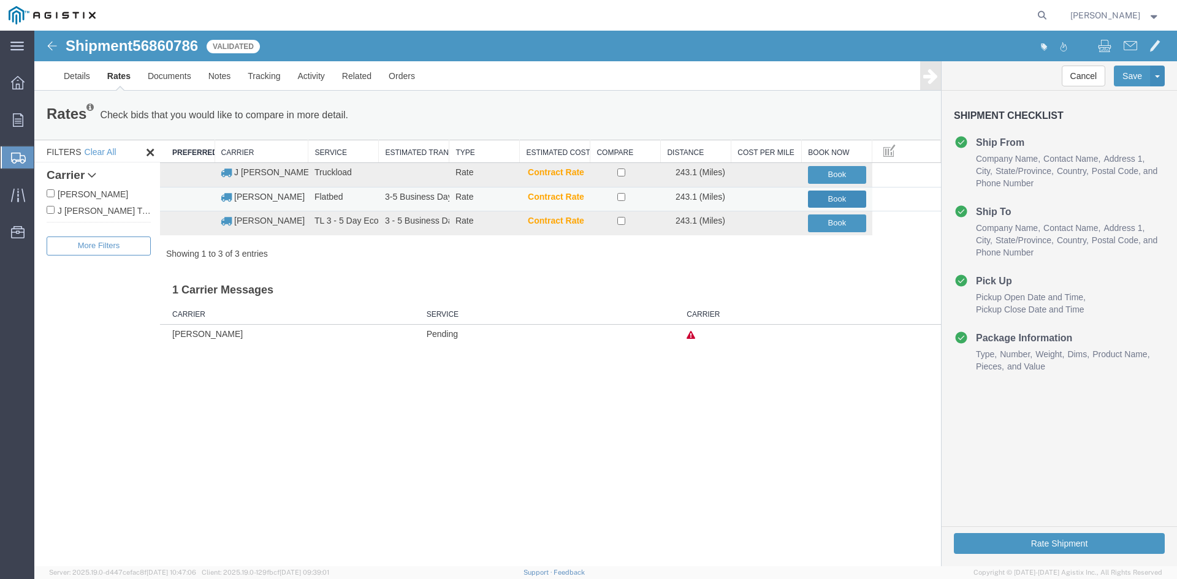
click at [831, 199] on button "Book" at bounding box center [837, 200] width 58 height 18
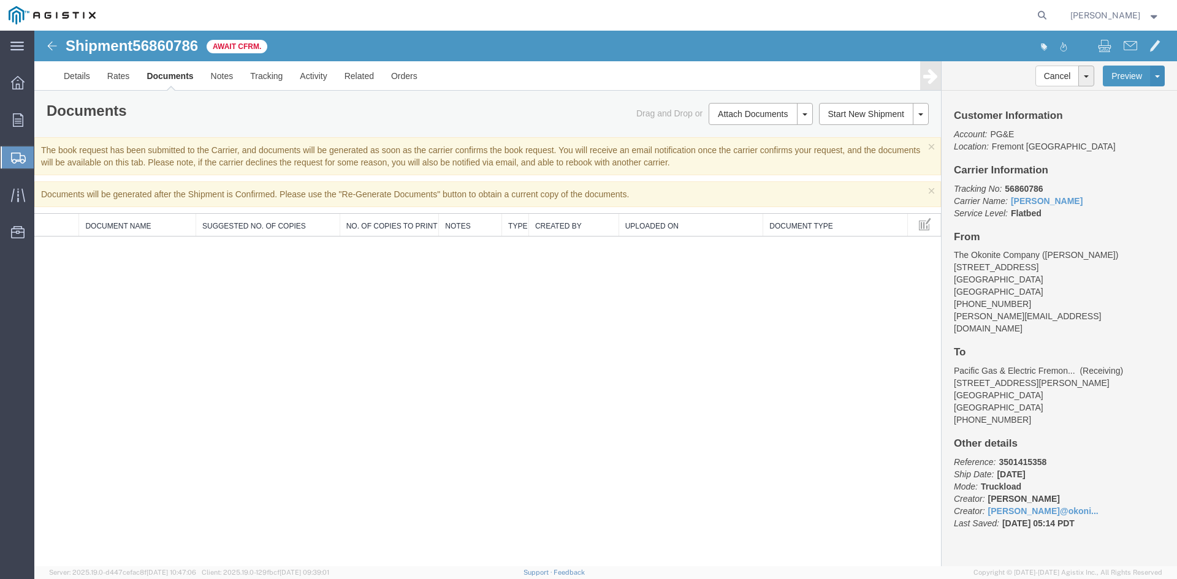
click at [0, 0] on span "Shipment Manager" at bounding box center [0, 0] width 0 height 0
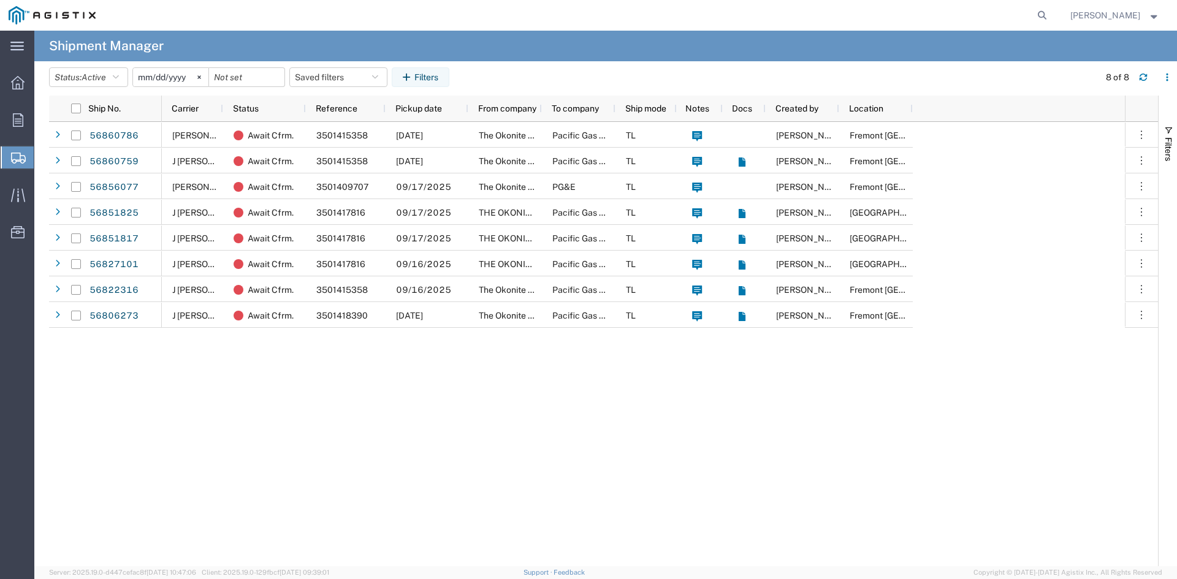
click at [0, 0] on span "Create from Template" at bounding box center [0, 0] width 0 height 0
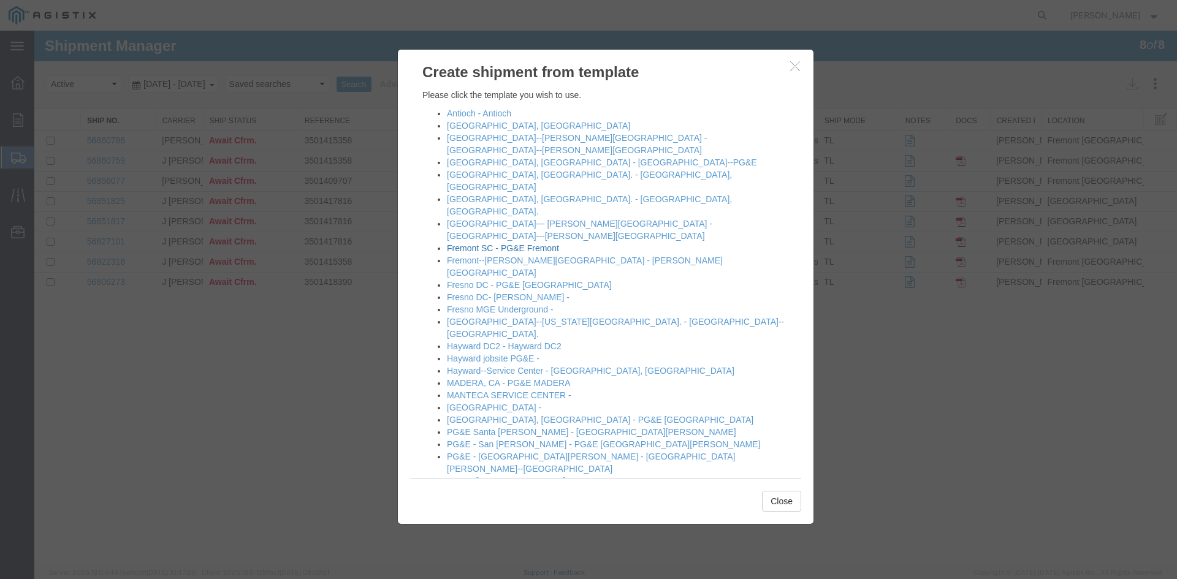
click at [460, 243] on link "Fremont SC - PG&E Fremont" at bounding box center [503, 248] width 112 height 10
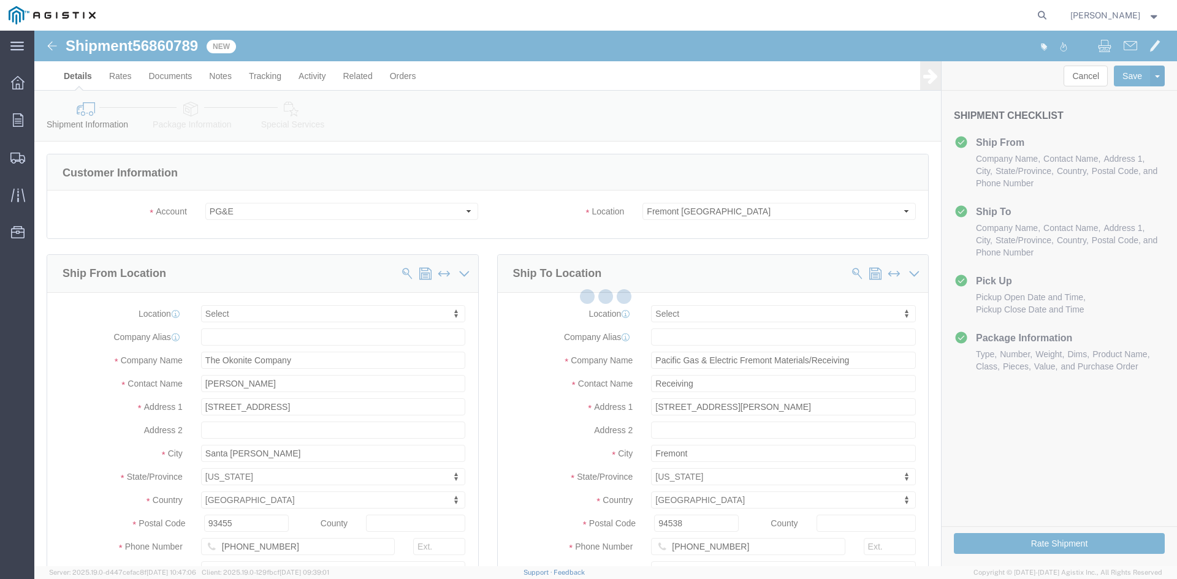
select select
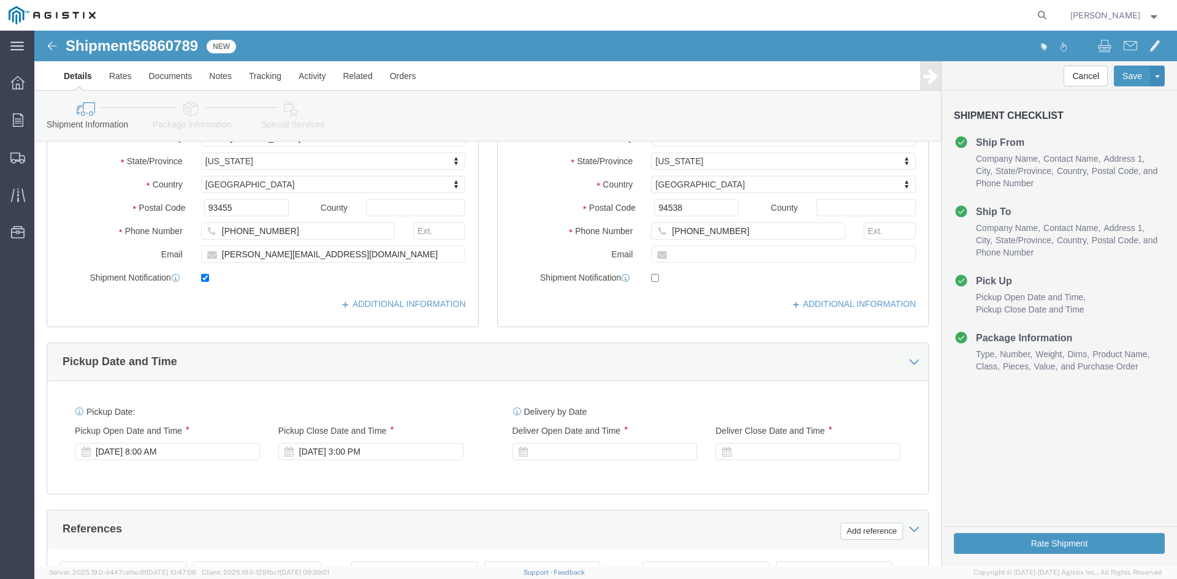
scroll to position [368, 0]
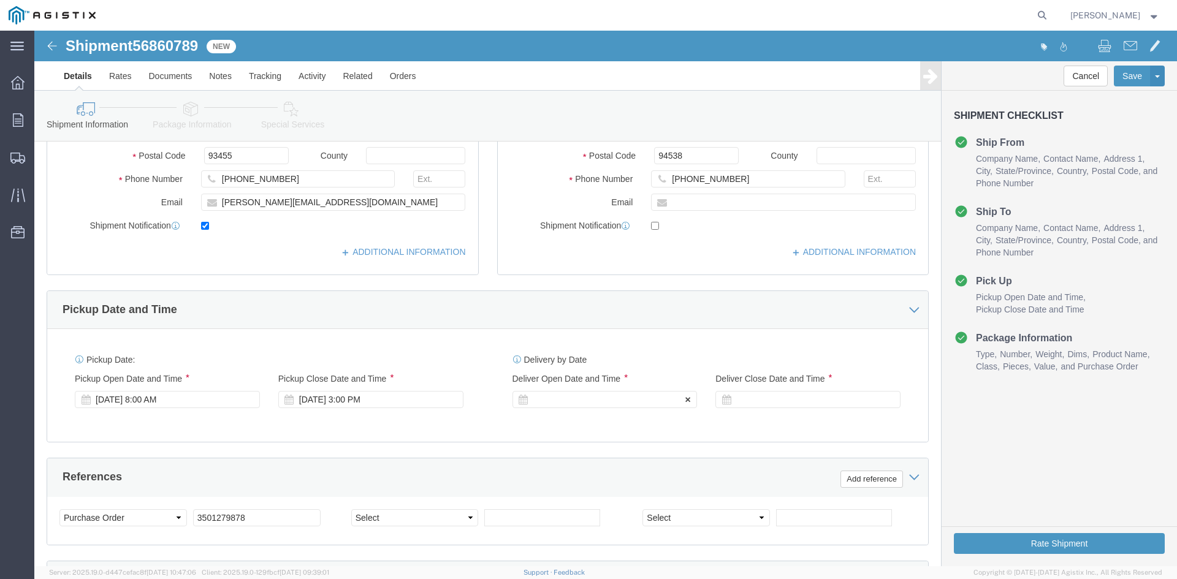
click div
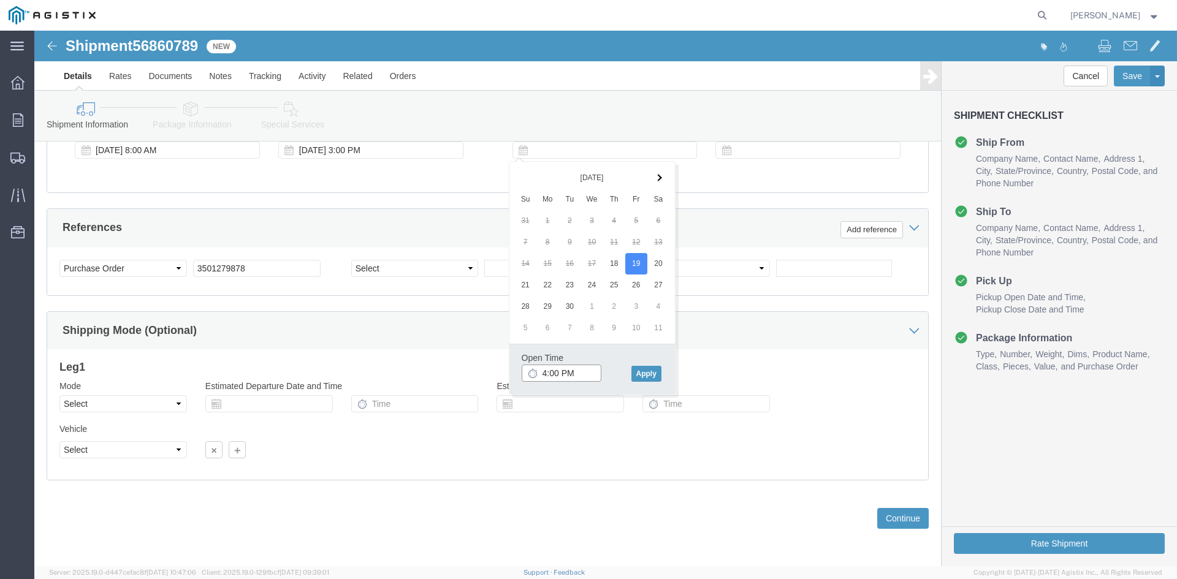
click input "4:00 PM"
type input "7:00 AM"
click button "Apply"
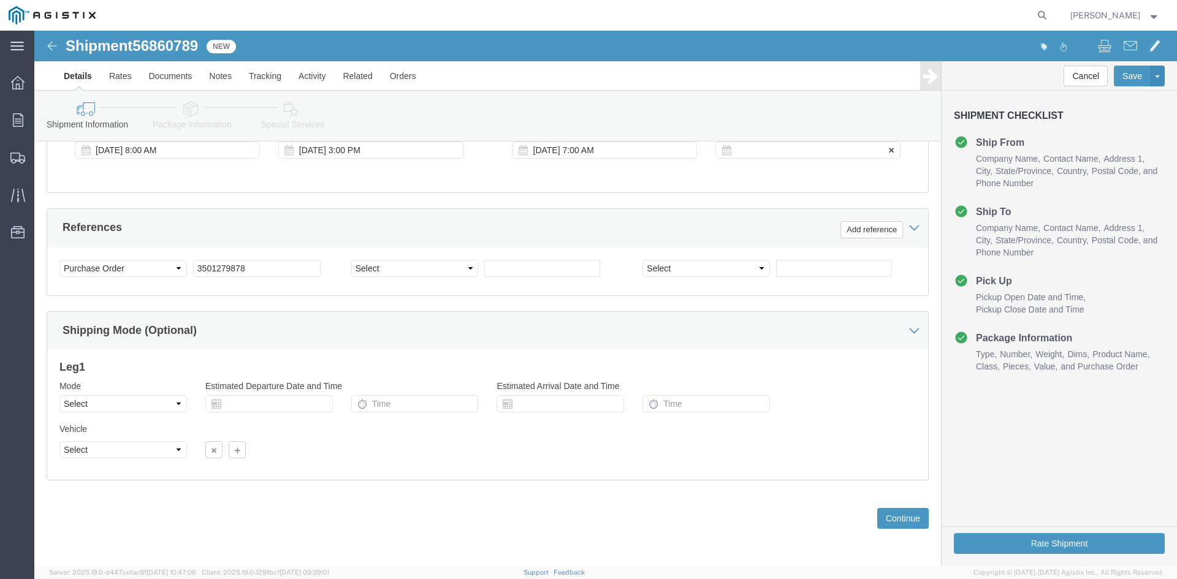
click div
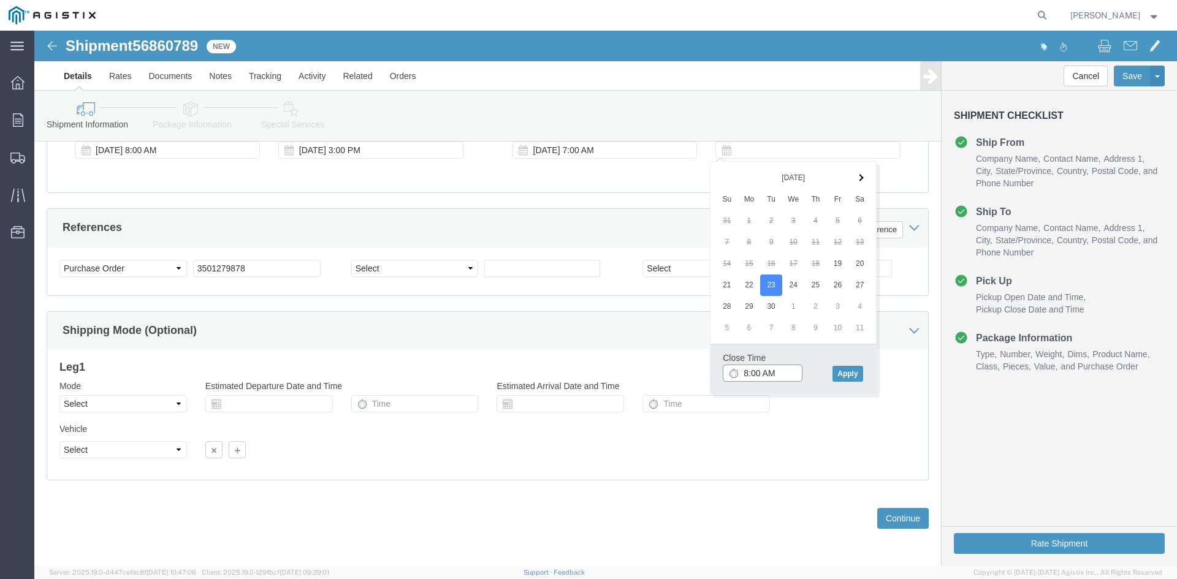
click input "8:00 AM"
type input "2:00 PM"
click button "Apply"
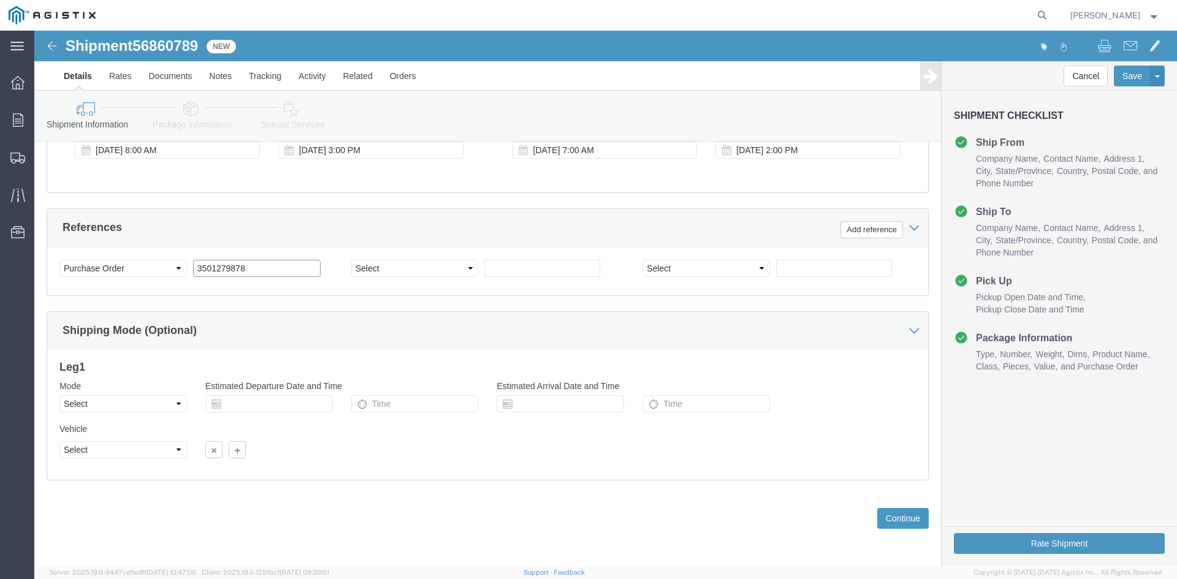
click input "3501279878"
type input "3501415358"
click select "Select Air Less than Truckload Multi-Leg Ocean Freight Rail Small Parcel Truckl…"
select select "TL"
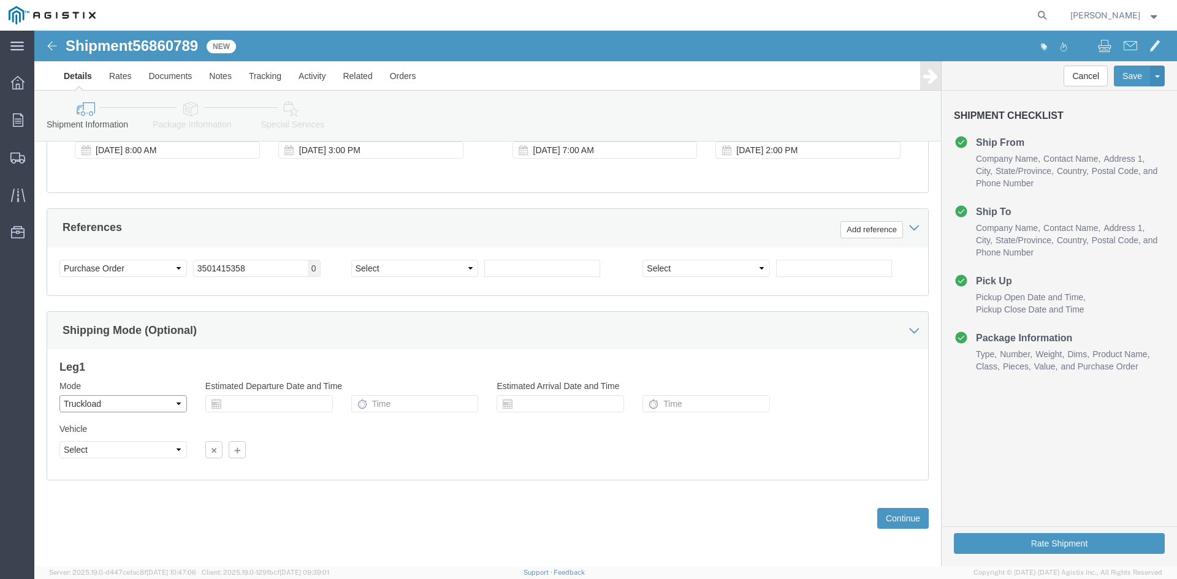
click select "Select Air Less than Truckload Multi-Leg Ocean Freight Rail Small Parcel Truckl…"
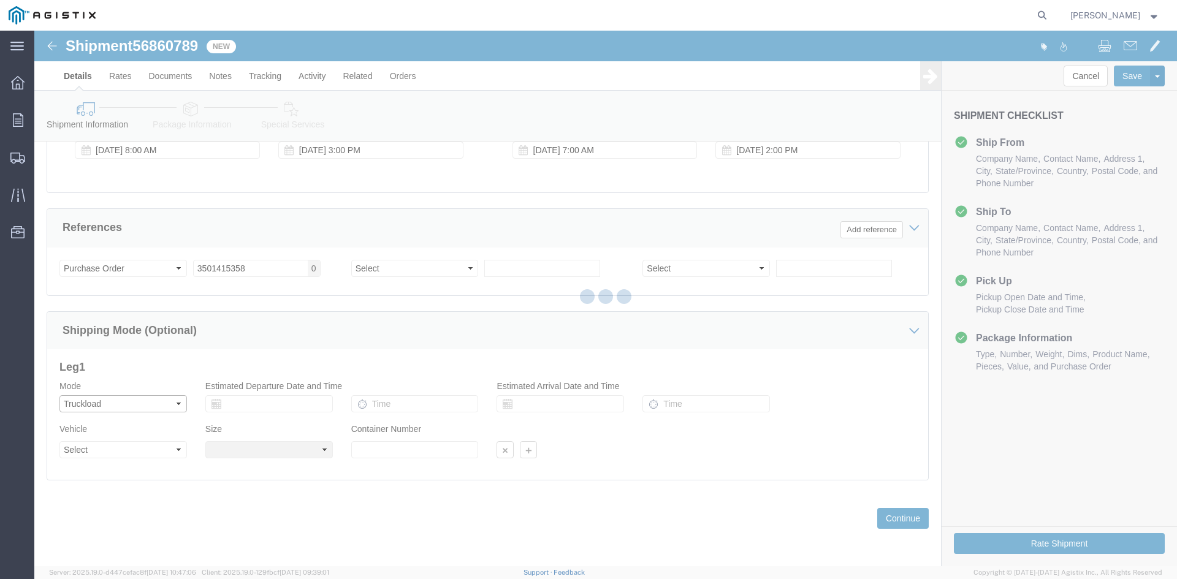
select select
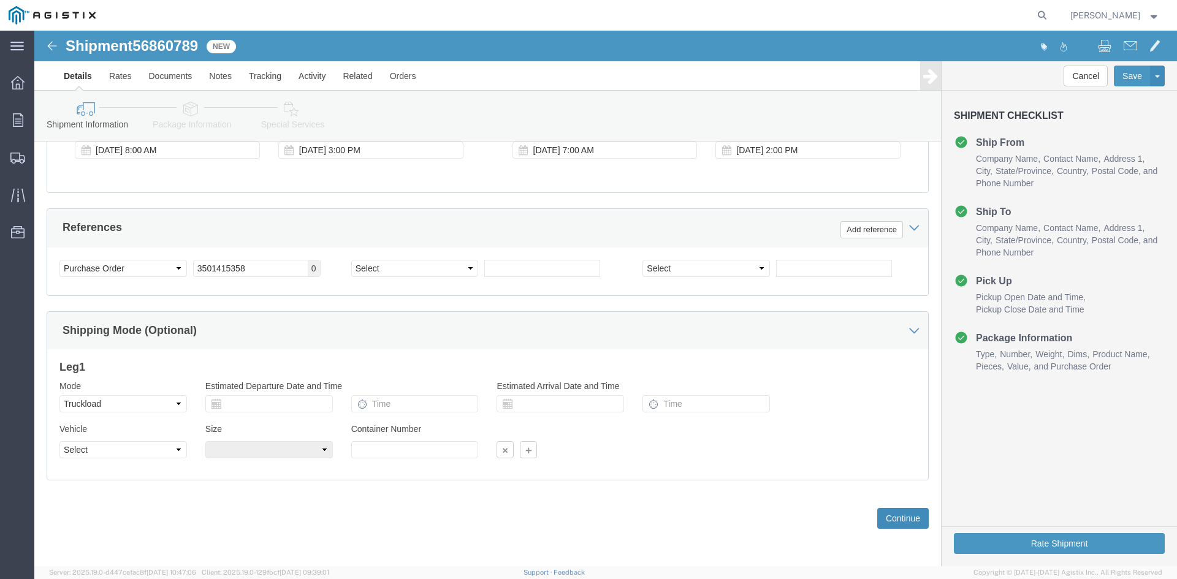
click button "Continue"
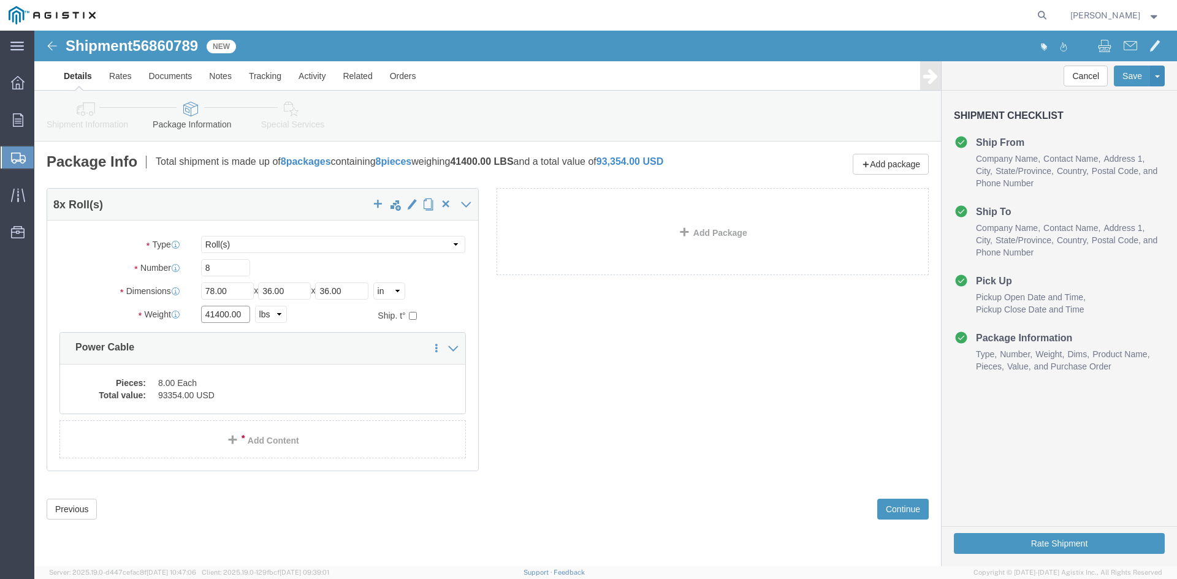
click input "41400.00"
type input "41620"
click dd "8.00 Each"
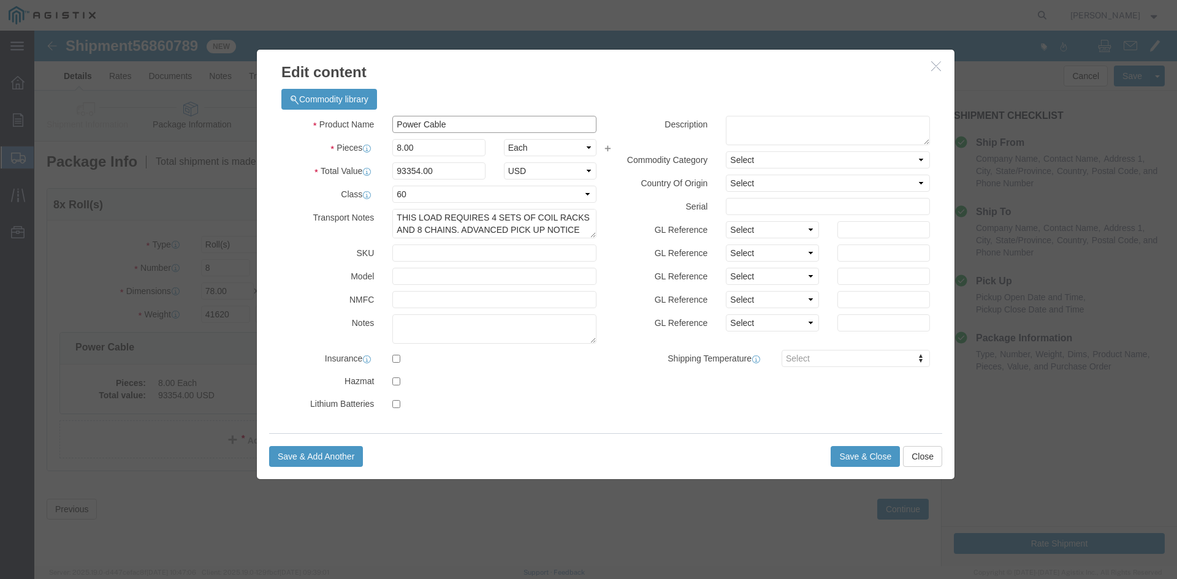
click input "Power Cable"
type input "M290044"
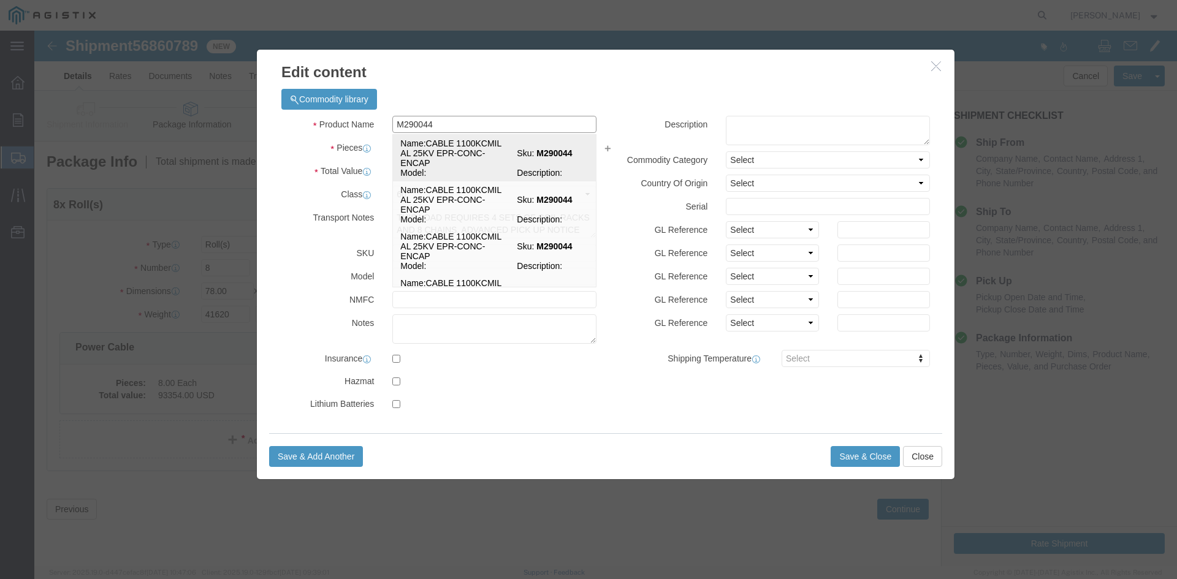
click td "Name: CABLE 1100KCMIL AL 25KV EPR-CONC-ENCAP"
select select
select select "USD"
select select
type input "CABLE 1100KCMIL AL 25KV EPR-CONC-ENCAP"
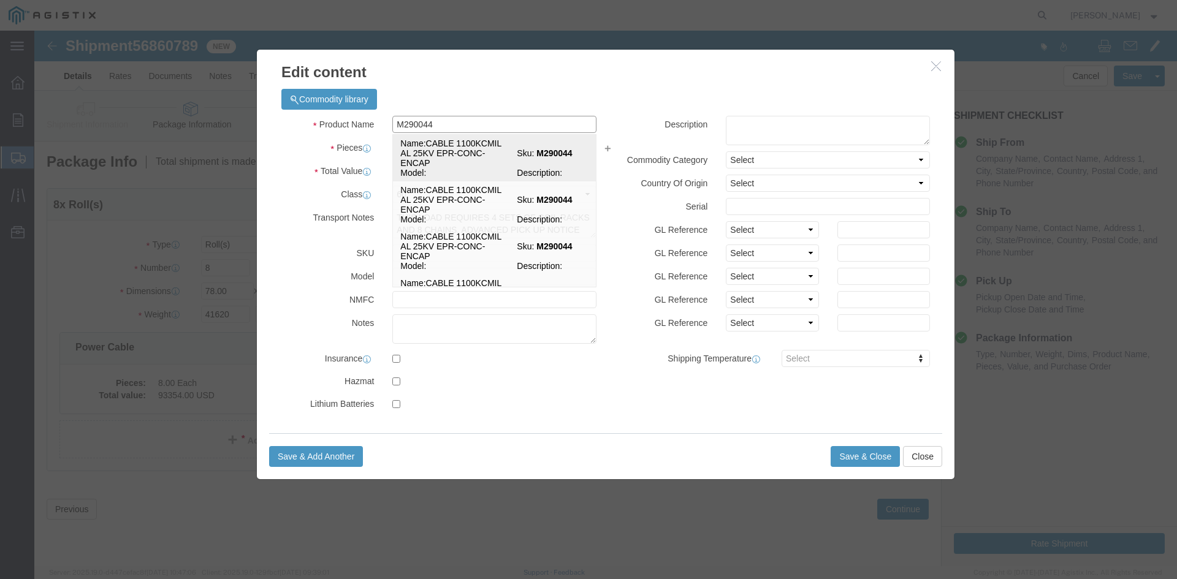
type input "M290044"
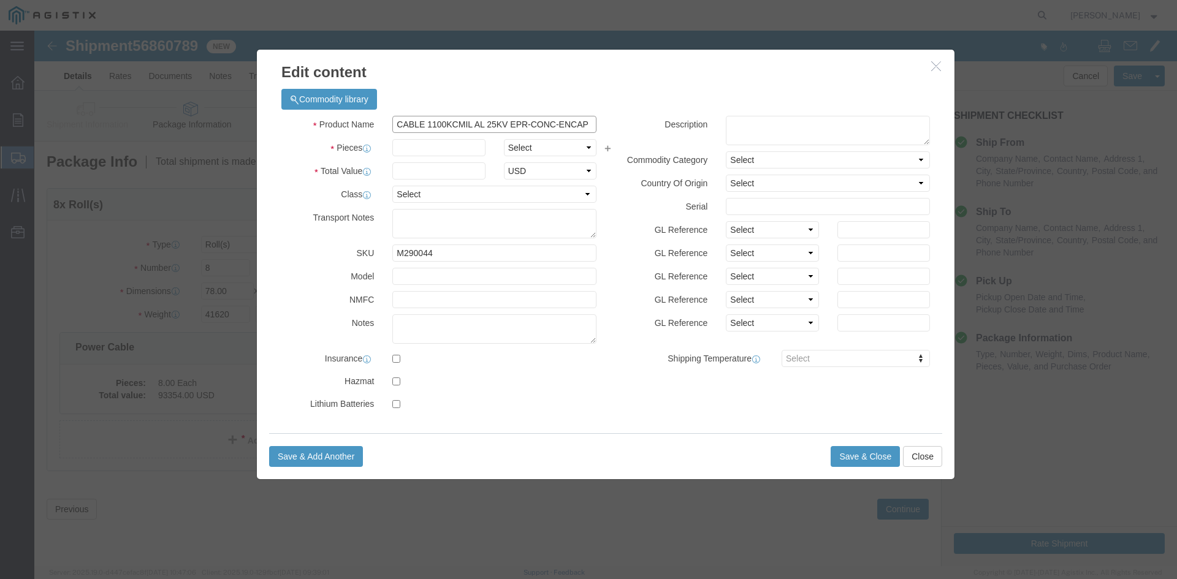
type input "CABLE 1100KCMIL AL 25KV EPR-CONC-ENCAP"
click input "text"
type input "8"
select select "EA"
type input "127055"
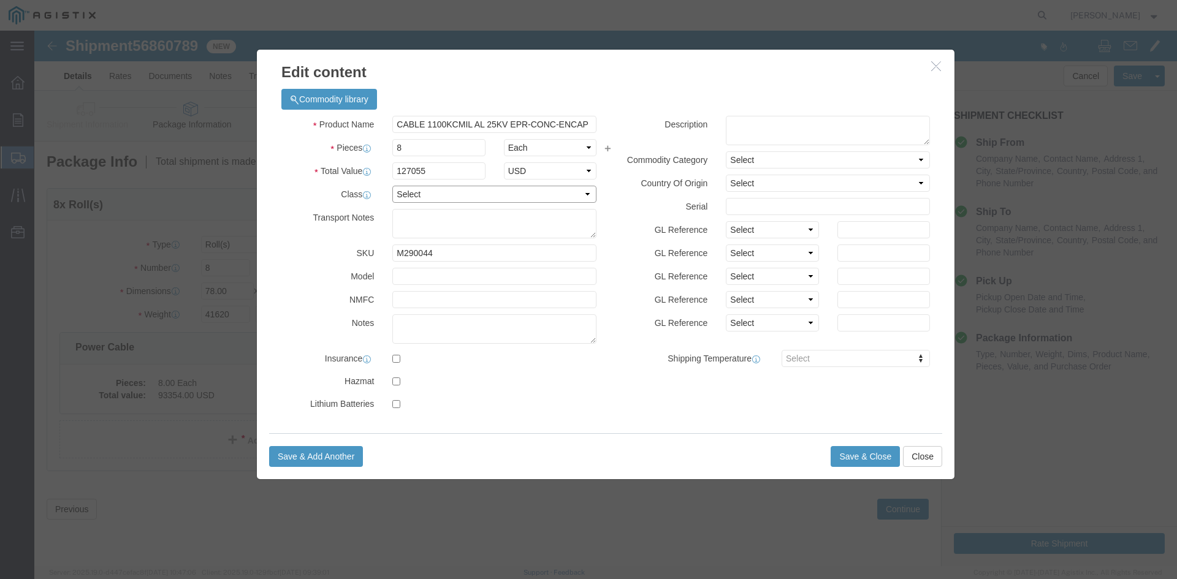
select select "60"
paste textarea "THIS LOAD REQUIRES 4 SETS OF COIL RACKS AND 8 CHAINS. ADVANCED PICKUP NOTIFICAT…"
type textarea "THIS LOAD REQUIRES 4 SETS OF COIL RACKS AND 8 CHAINS. ADVANCED PICKUP NOTIFICAT…"
click button "Save & Close"
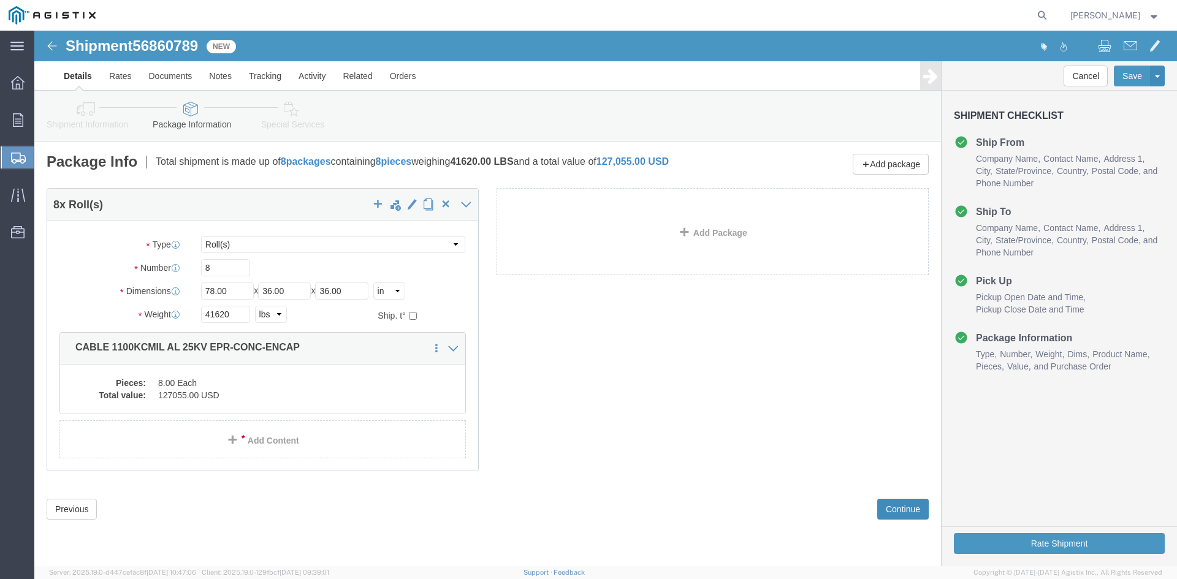
click button "Continue"
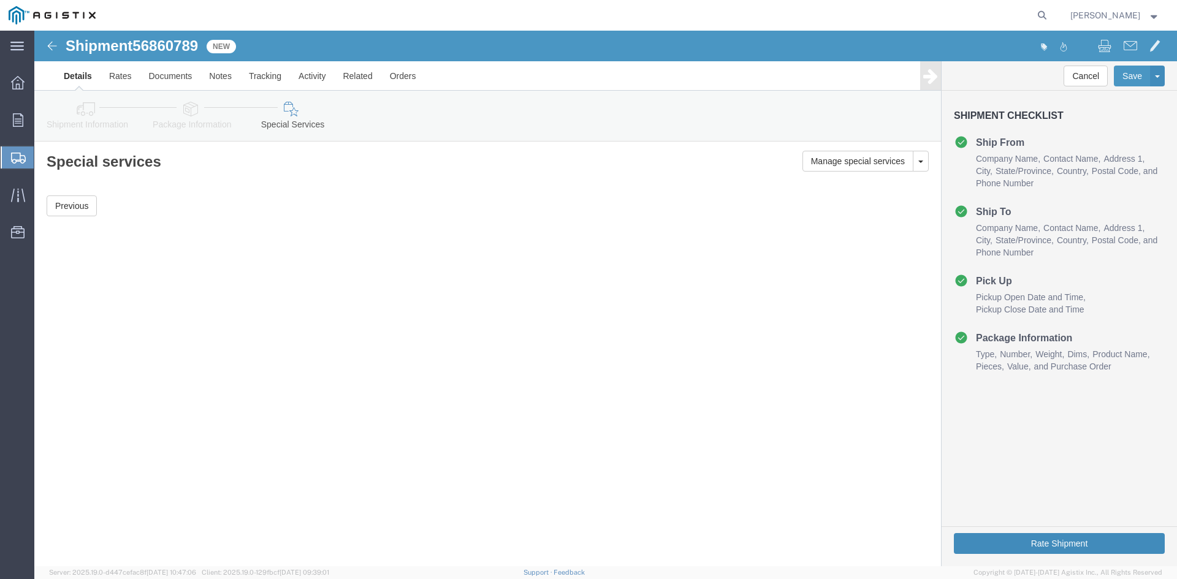
click button "Rate Shipment"
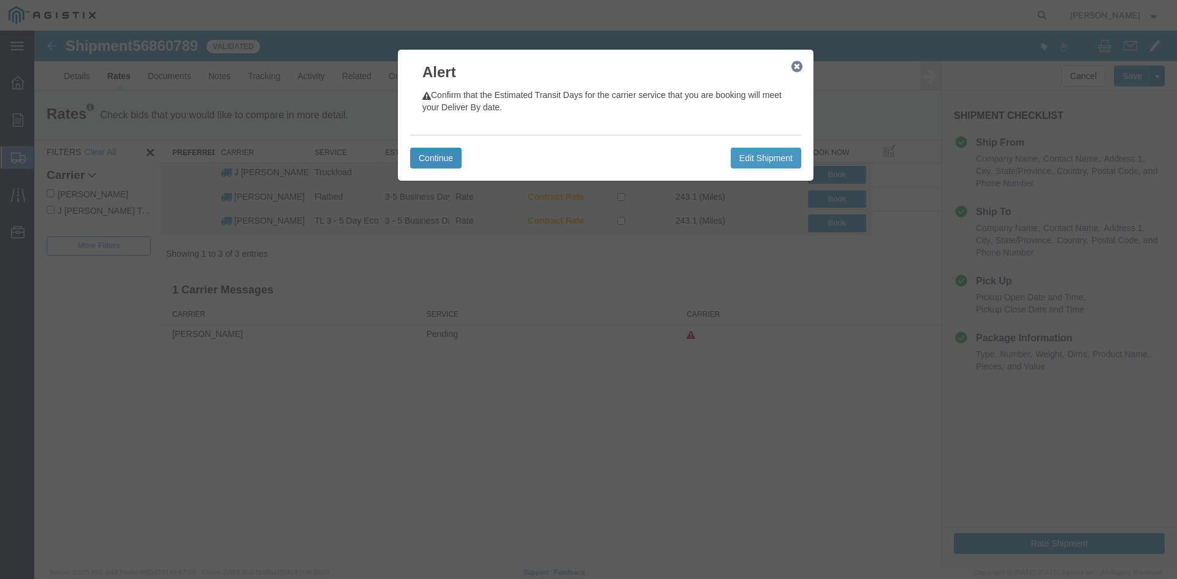
click at [446, 158] on button "Continue" at bounding box center [436, 158] width 52 height 21
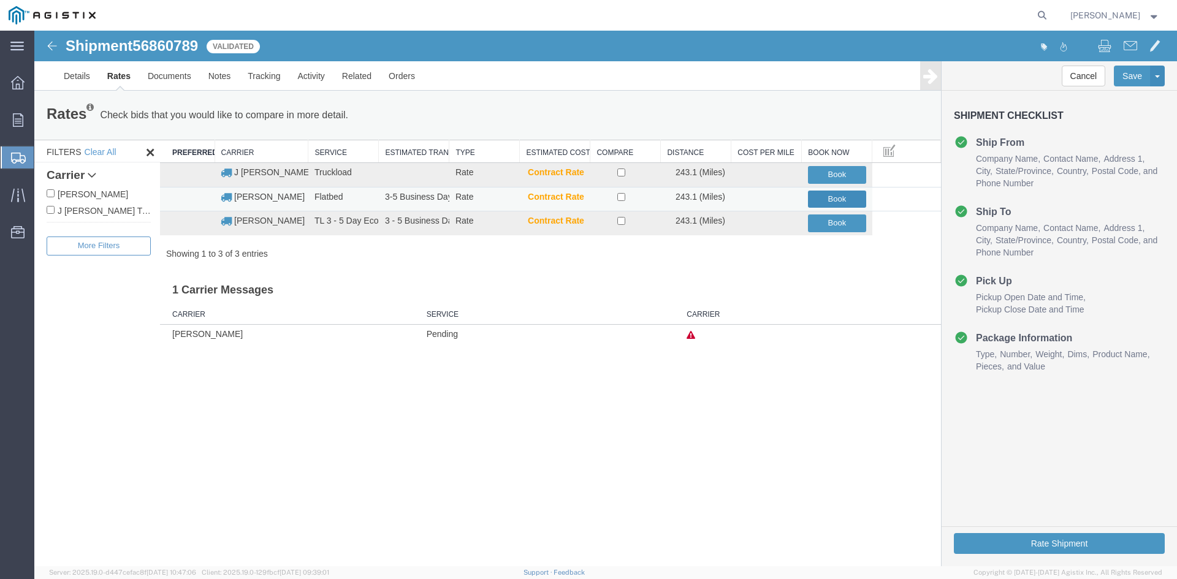
click at [830, 196] on button "Book" at bounding box center [837, 200] width 58 height 18
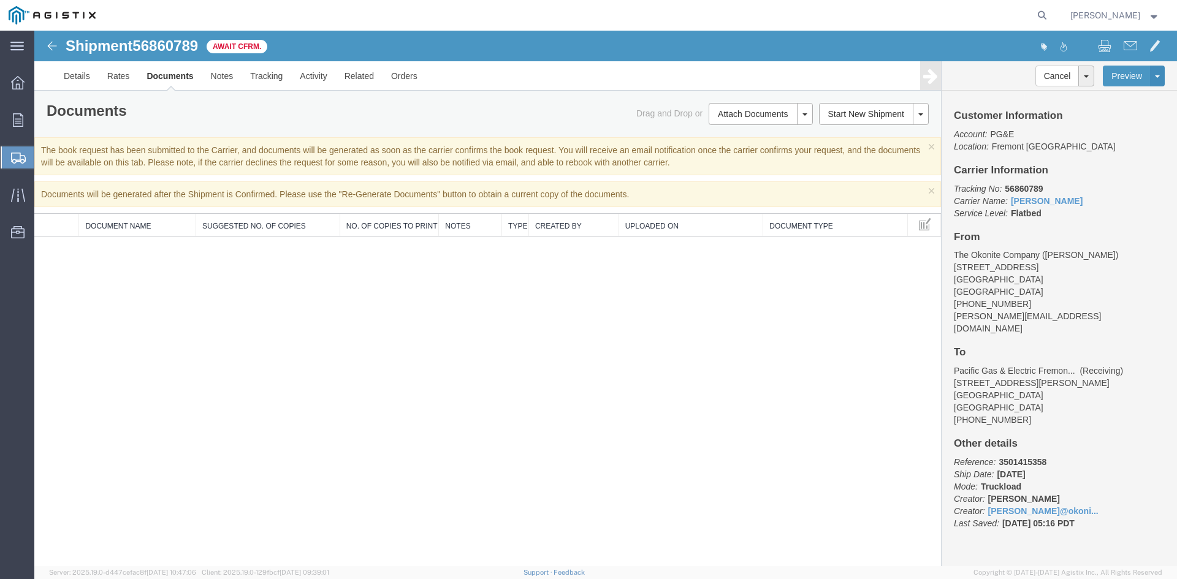
click at [0, 0] on span "Shipment Manager" at bounding box center [0, 0] width 0 height 0
